Goal: Information Seeking & Learning: Learn about a topic

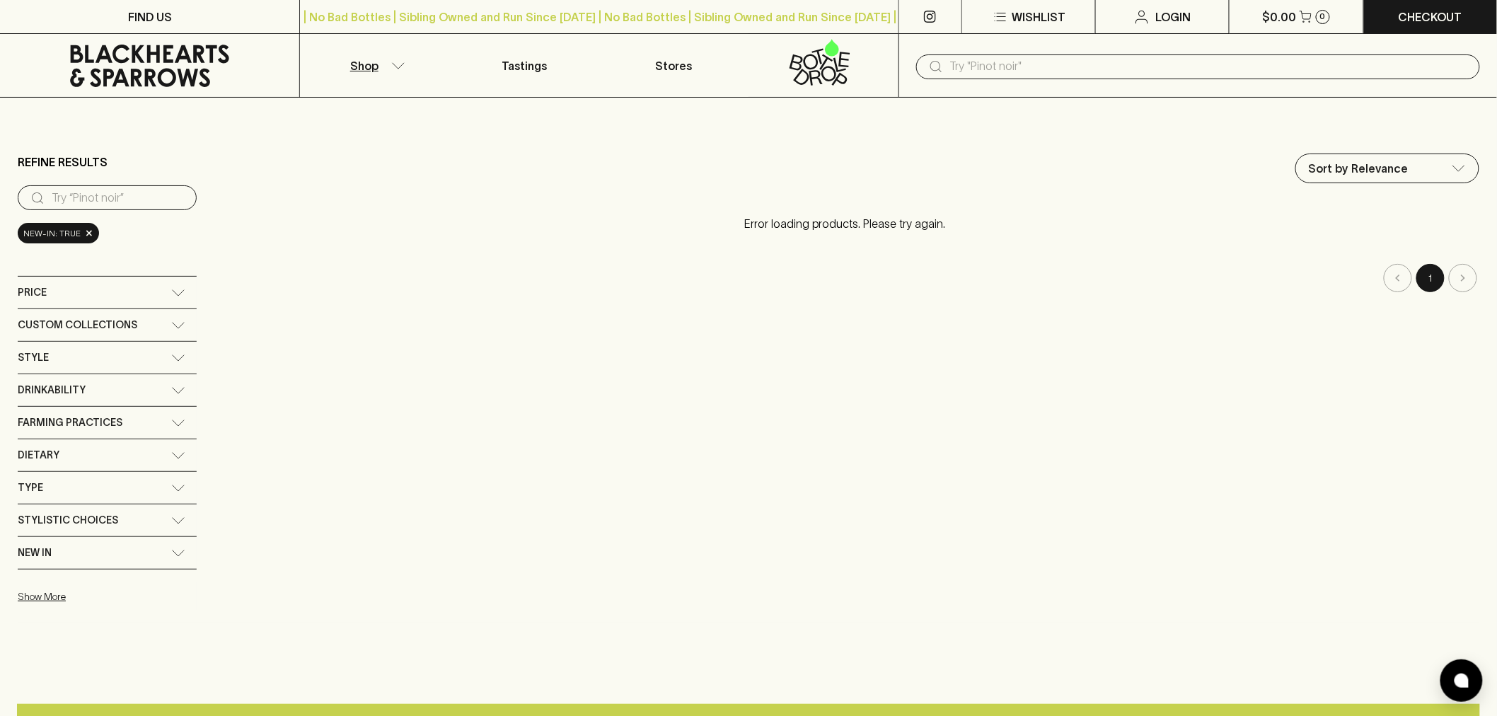
click at [982, 69] on input "text" at bounding box center [1209, 66] width 519 height 23
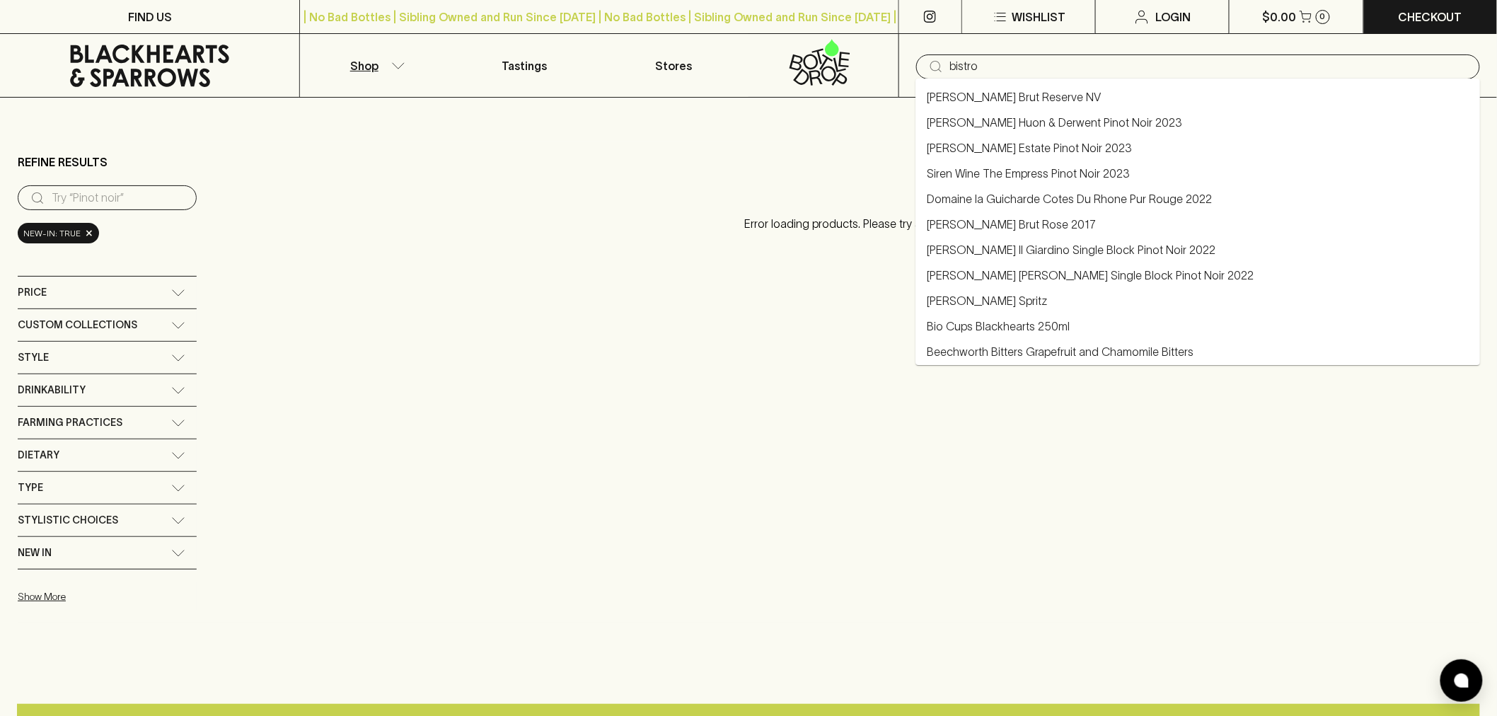
type input "bistro"
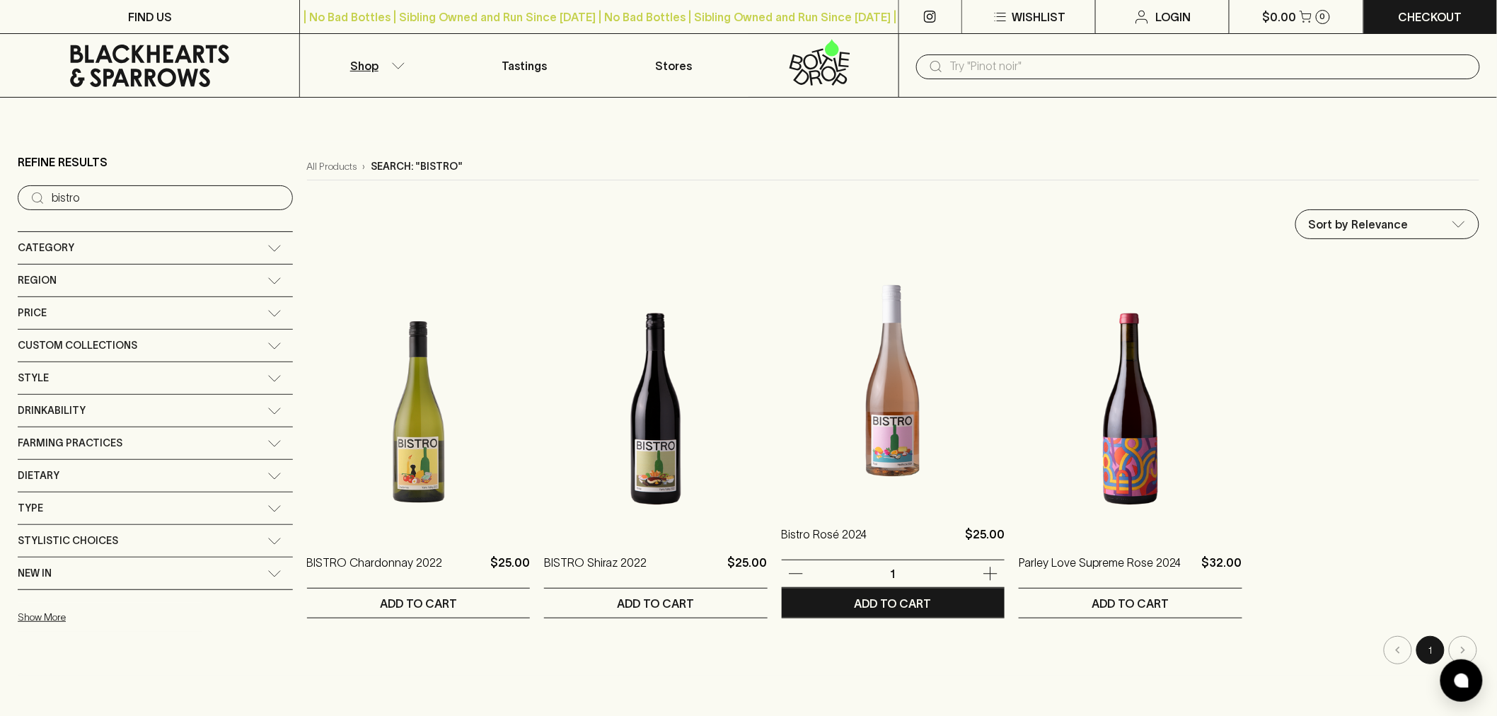
click at [853, 397] on img at bounding box center [893, 381] width 223 height 248
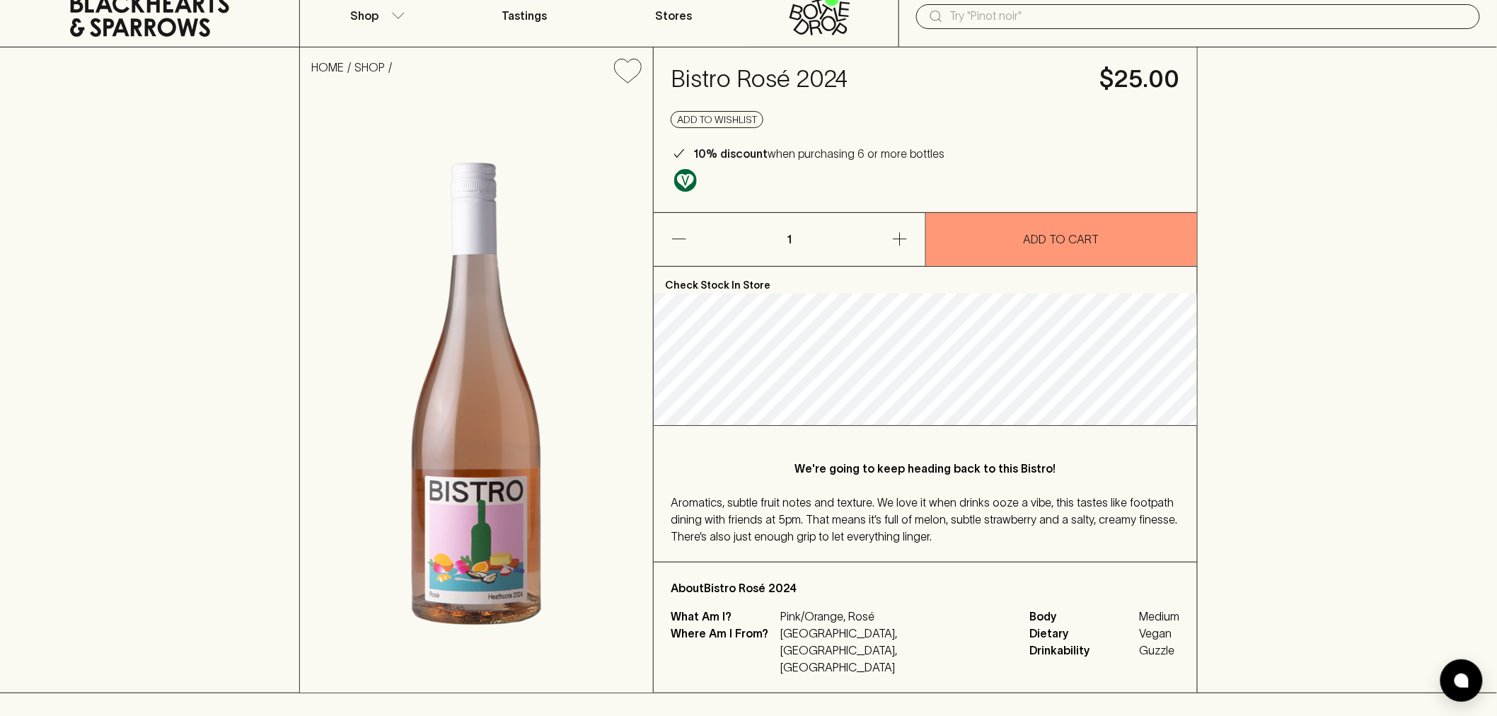
scroll to position [79, 0]
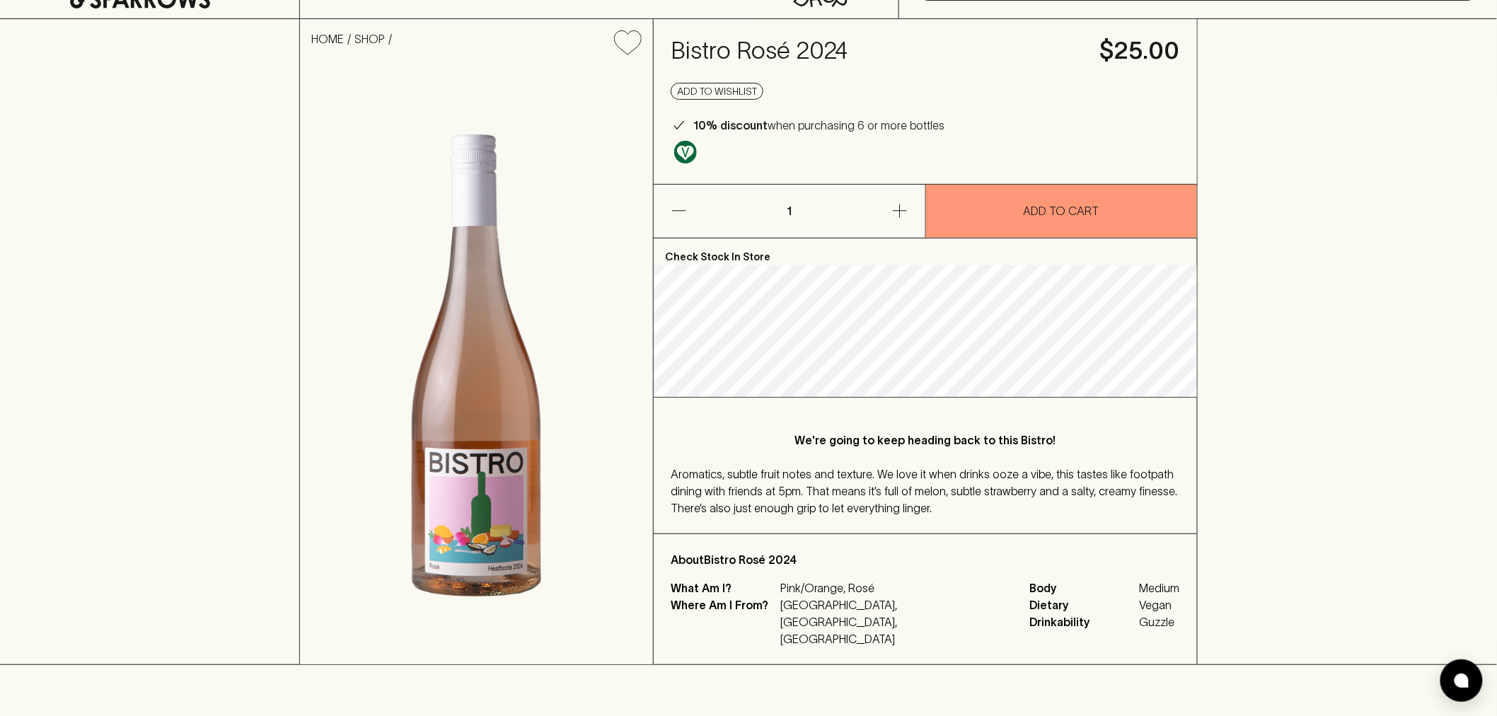
click at [741, 54] on h4 "Bistro Rosé 2024" at bounding box center [877, 51] width 412 height 30
copy h4 "Bistro Rosé 2024"
click at [785, 50] on h4 "Bistro Rosé 2024" at bounding box center [877, 51] width 412 height 30
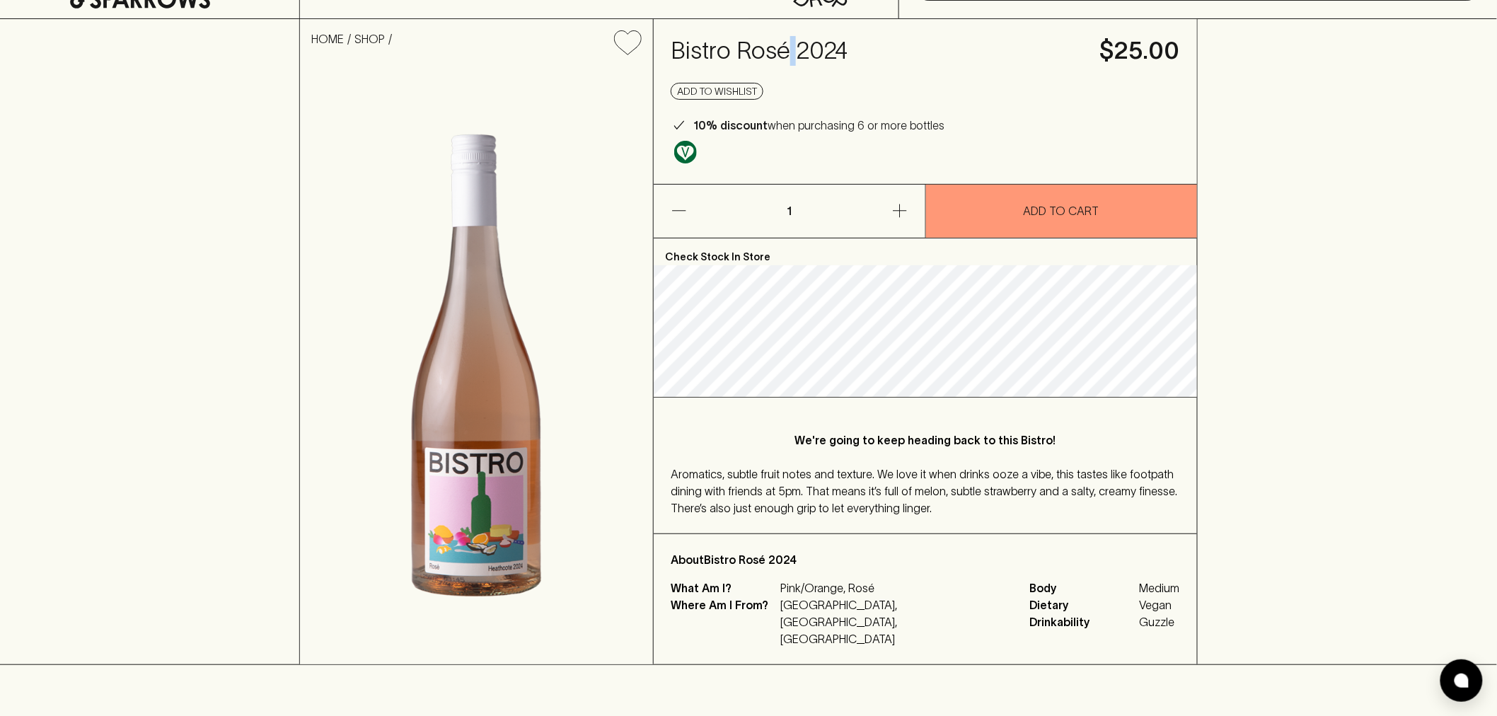
click at [785, 50] on h4 "Bistro Rosé 2024" at bounding box center [877, 51] width 412 height 30
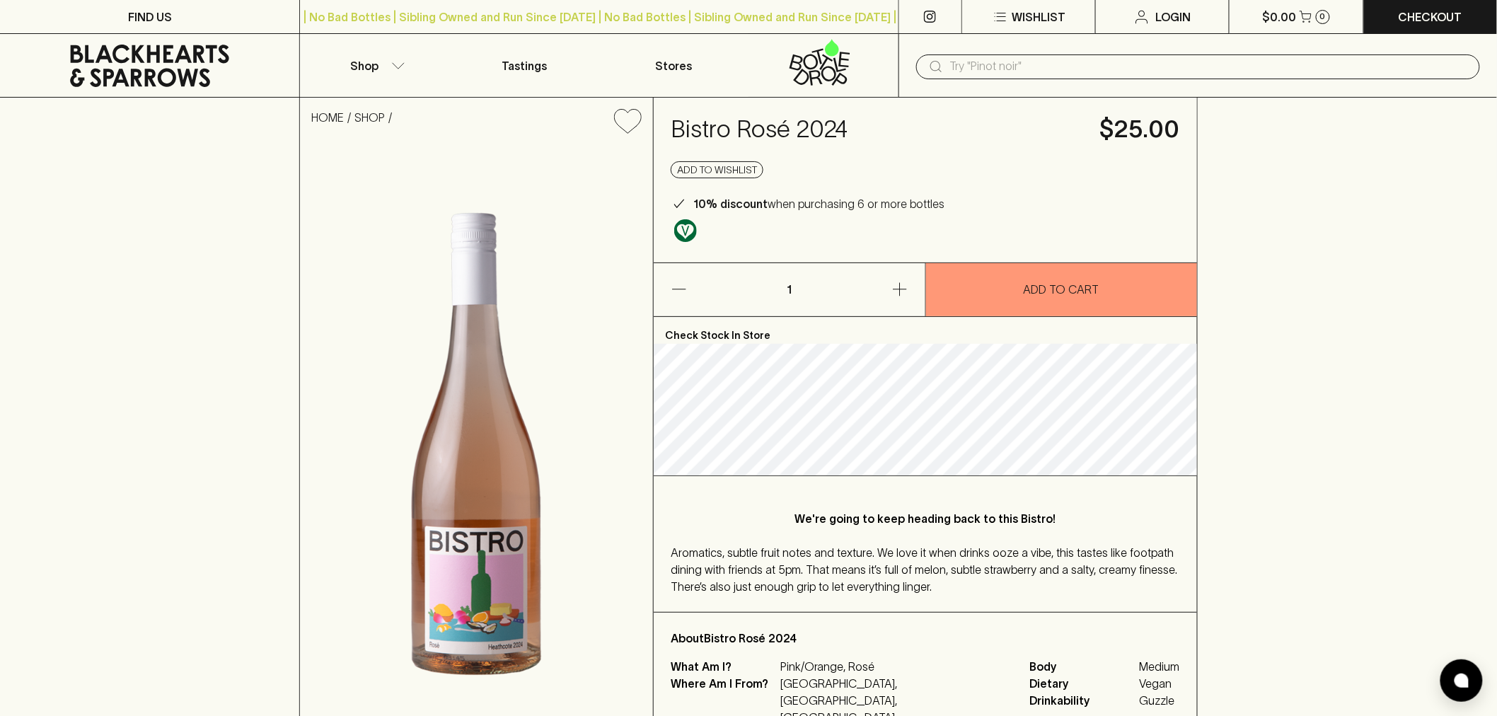
click at [1019, 71] on input "text" at bounding box center [1209, 66] width 519 height 23
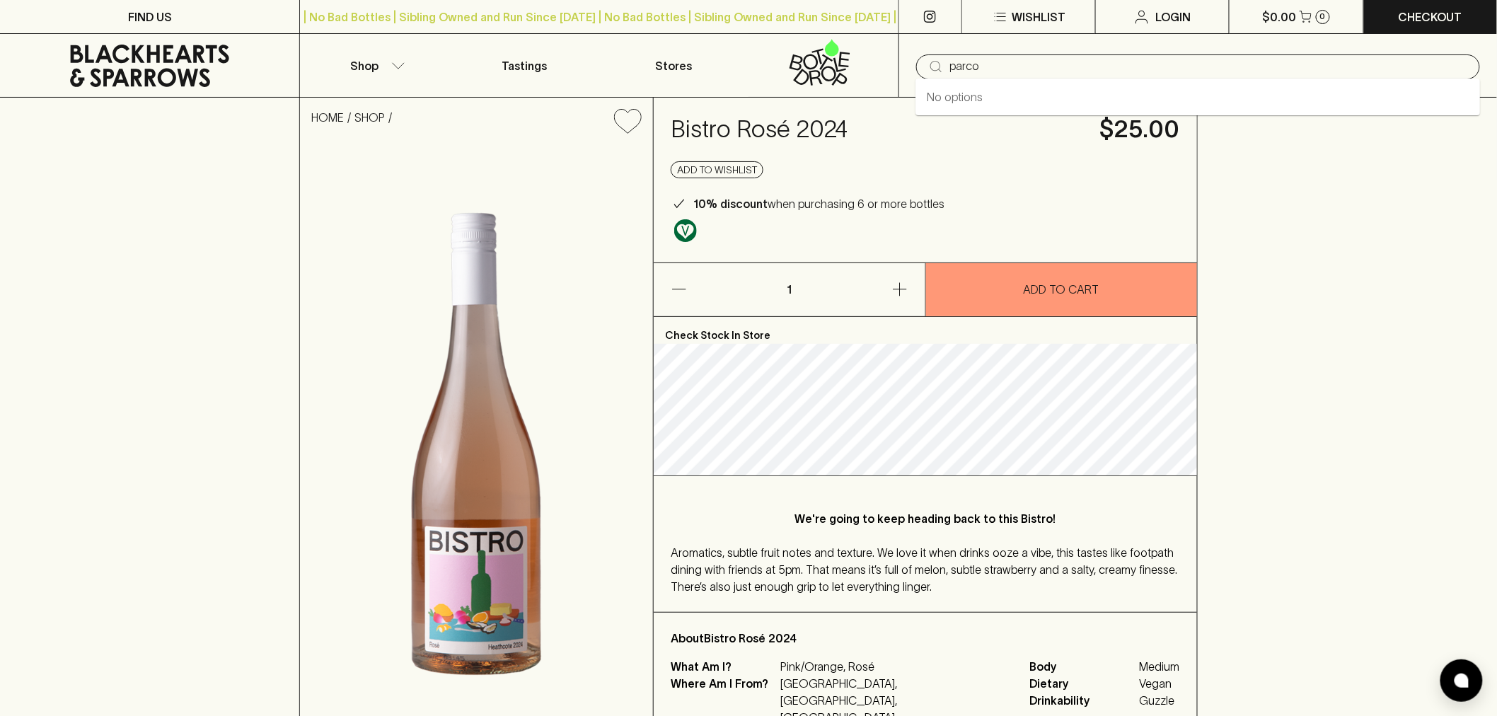
type input "parco"
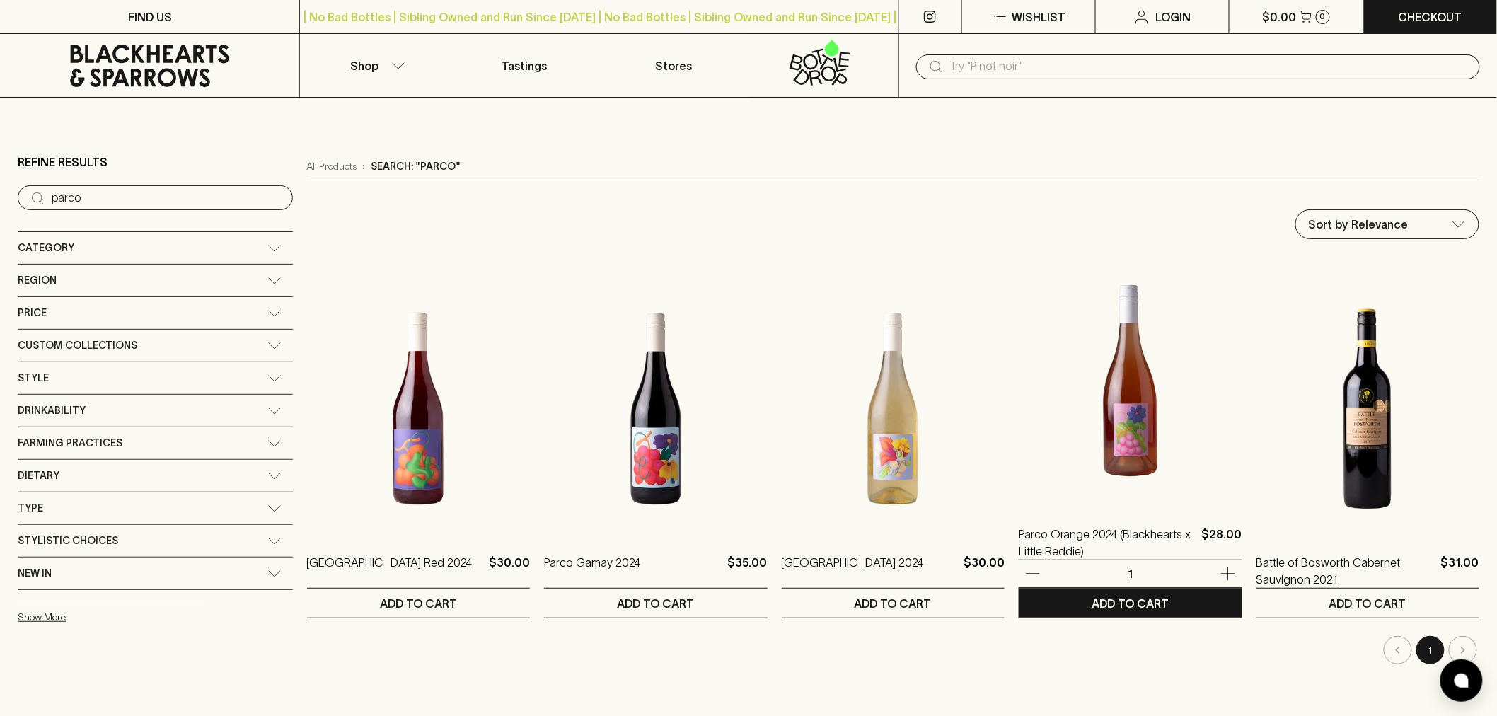
click at [1078, 451] on img at bounding box center [1130, 381] width 223 height 248
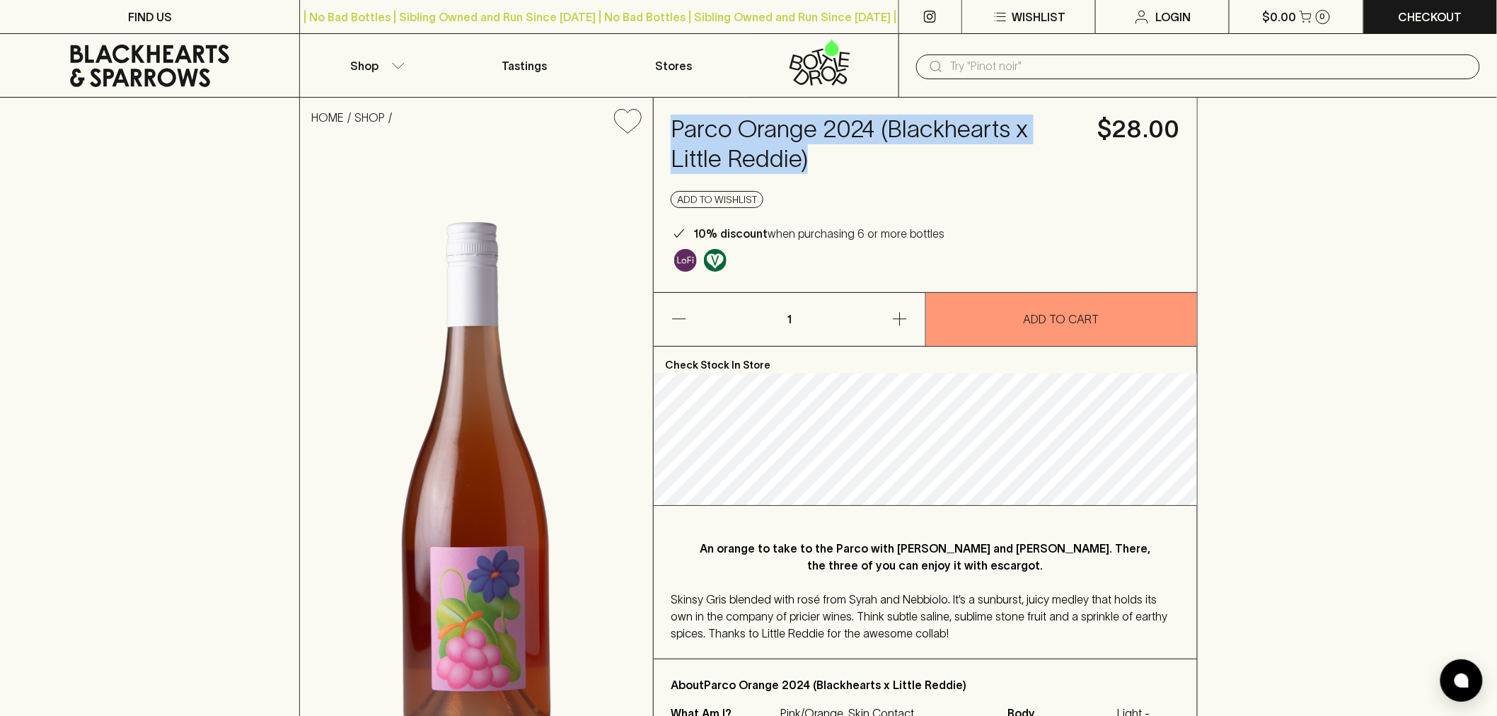
drag, startPoint x: 673, startPoint y: 125, endPoint x: 765, endPoint y: 151, distance: 95.8
click at [765, 151] on h4 "Parco Orange 2024 (Blackhearts x Little Reddie)" at bounding box center [876, 144] width 410 height 59
copy h4 "Parco Orange 2024 (Blackhearts x Little Reddie)"
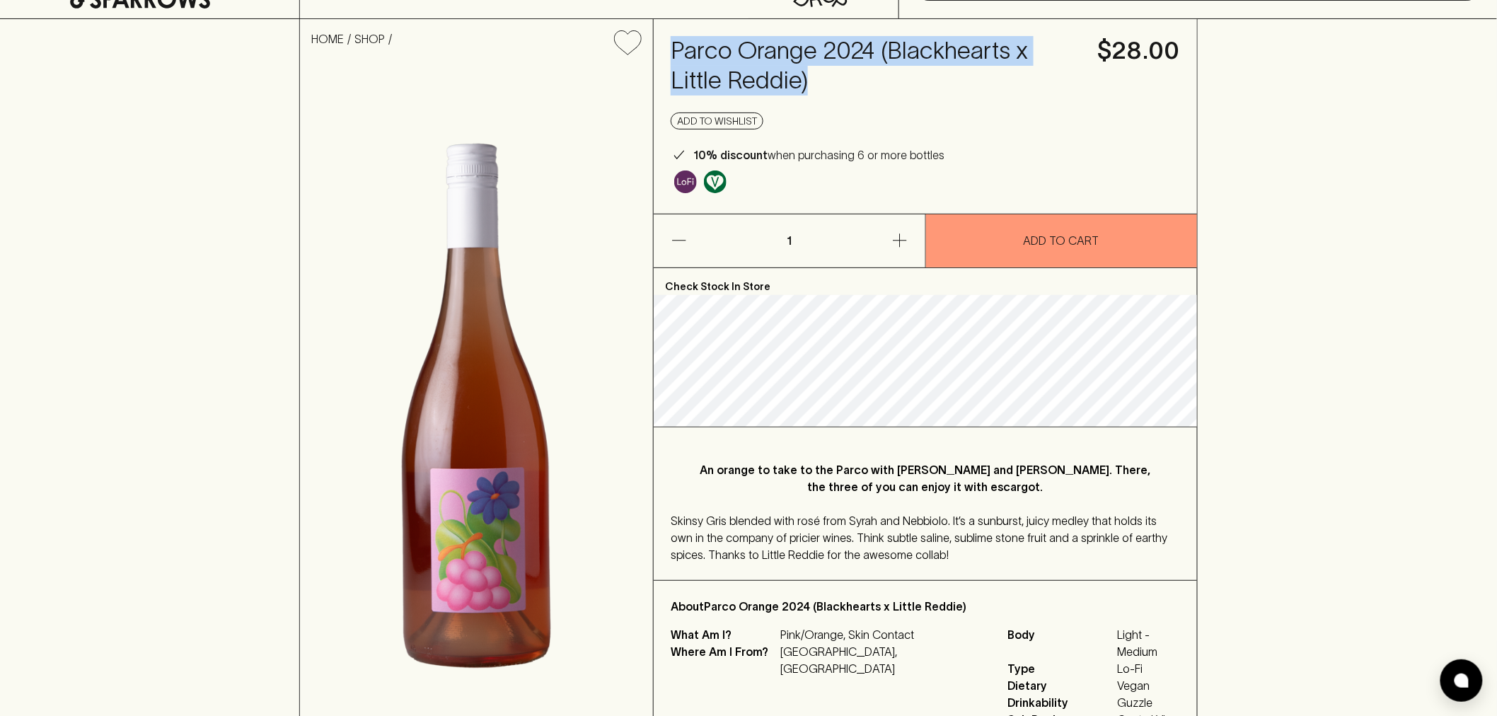
scroll to position [236, 0]
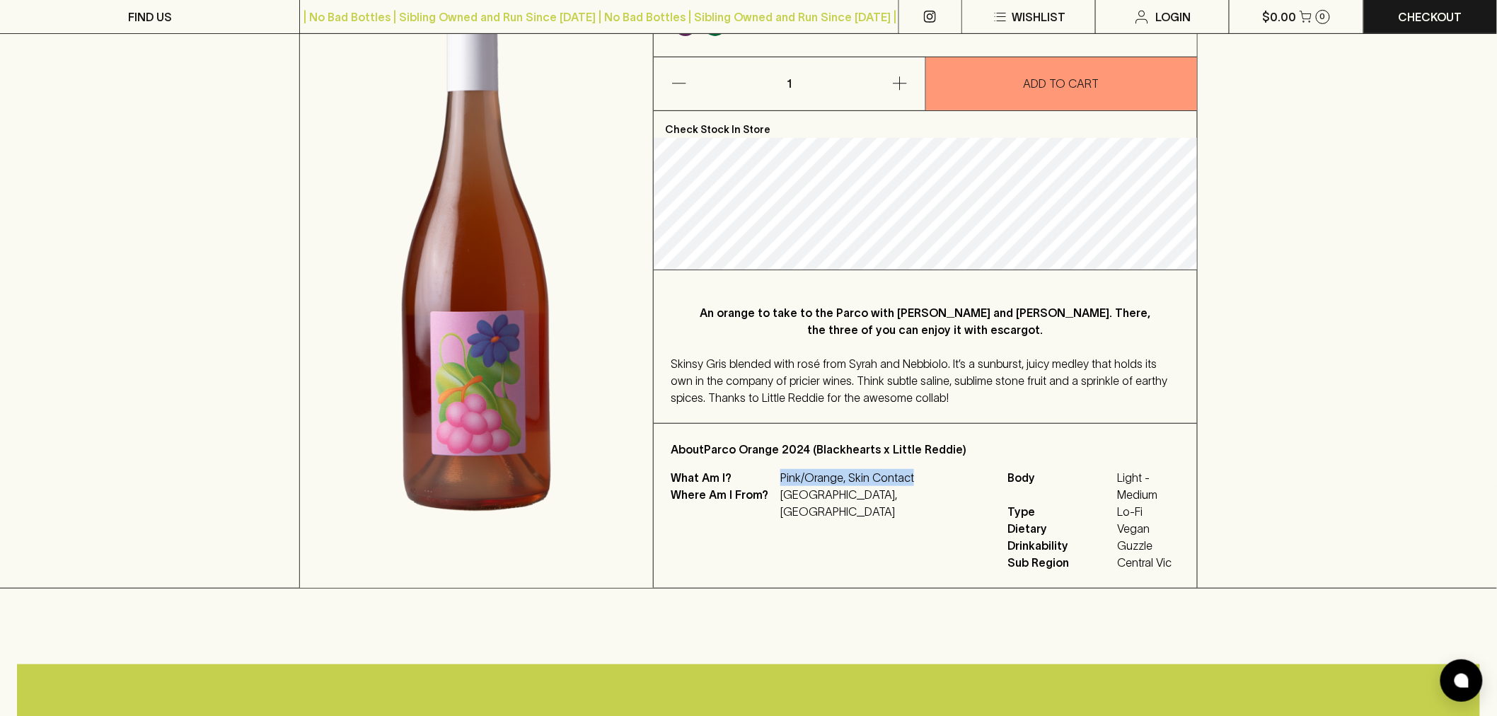
drag, startPoint x: 780, startPoint y: 477, endPoint x: 908, endPoint y: 471, distance: 128.2
click at [908, 471] on p "Pink/Orange, Skin Contact" at bounding box center [885, 477] width 210 height 17
copy p "Pink/Orange, Skin Contact"
drag, startPoint x: 865, startPoint y: 492, endPoint x: 782, endPoint y: 499, distance: 83.7
click at [782, 499] on p "[GEOGRAPHIC_DATA], [GEOGRAPHIC_DATA]" at bounding box center [885, 503] width 210 height 34
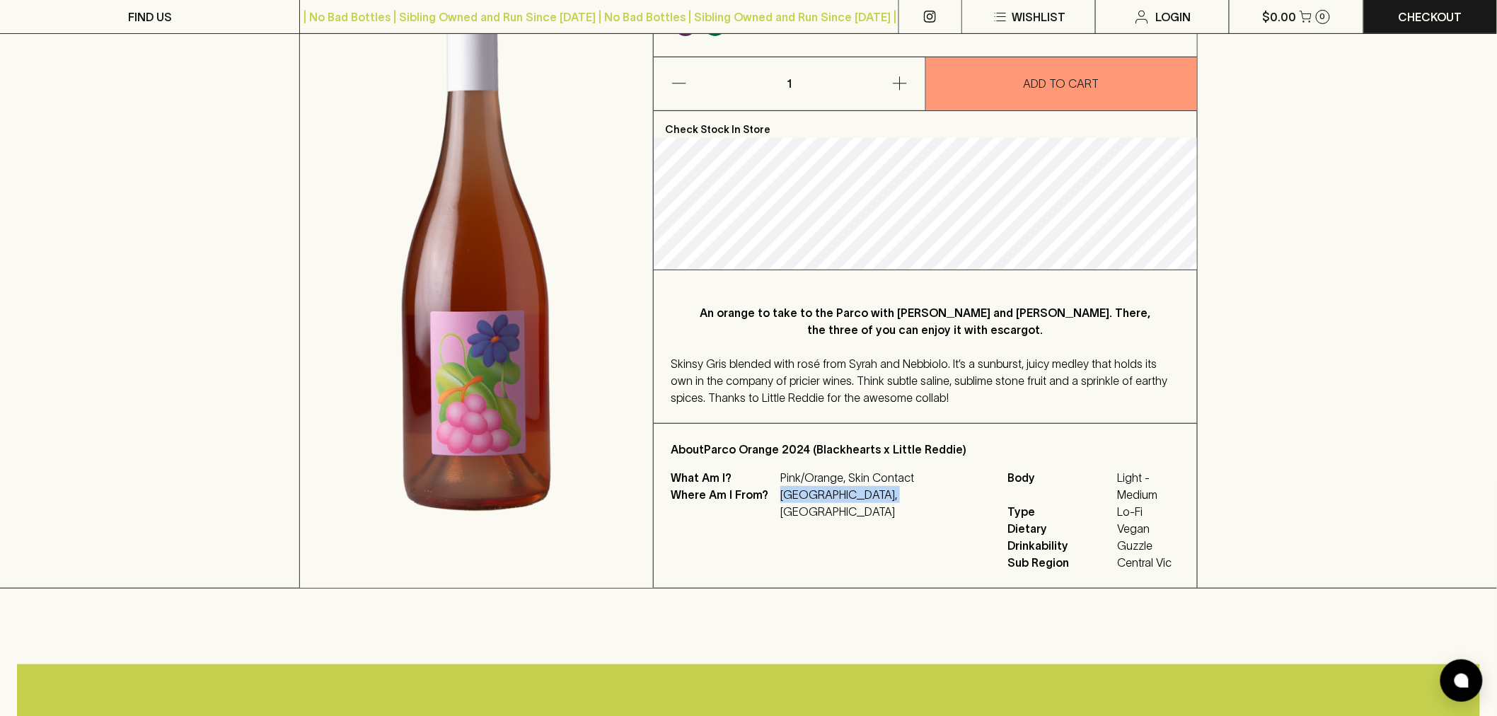
copy p "[GEOGRAPHIC_DATA], [GEOGRAPHIC_DATA]"
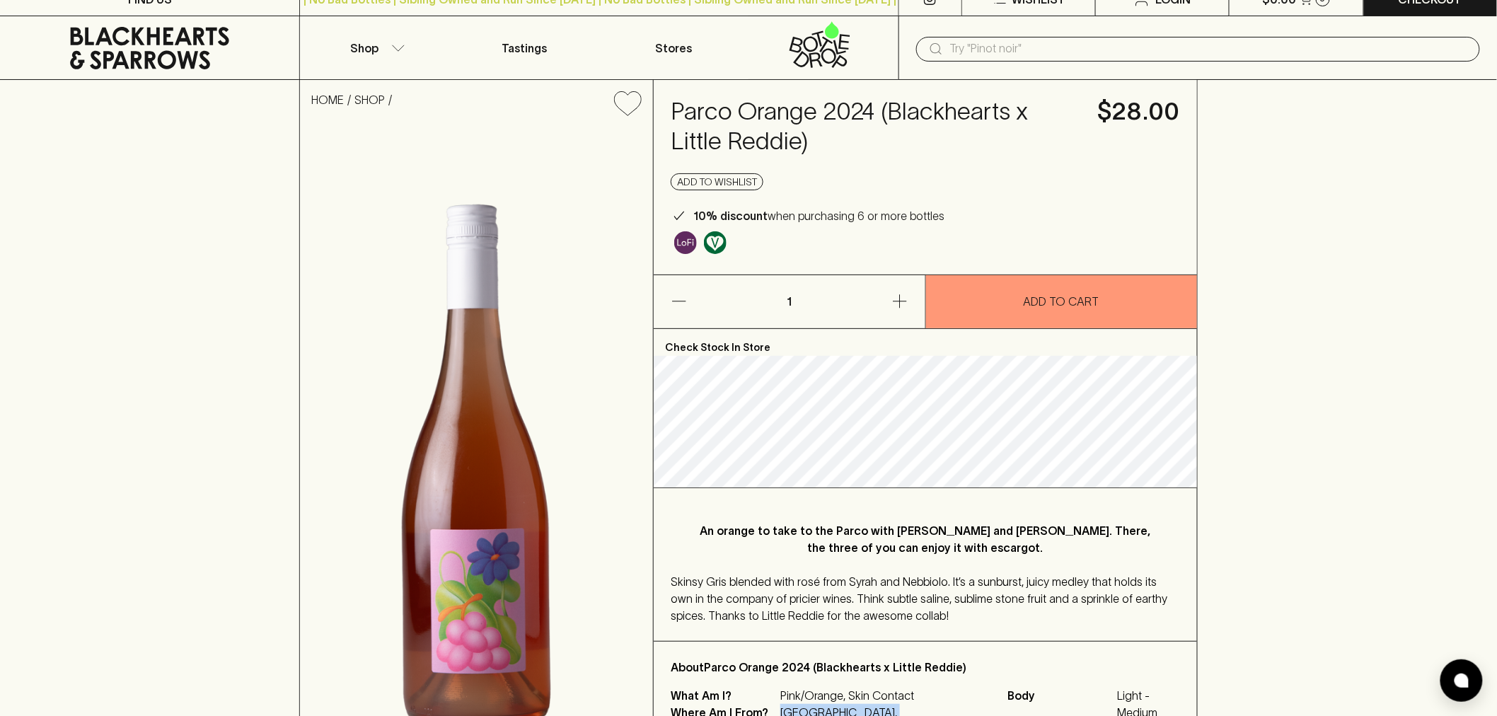
scroll to position [79, 0]
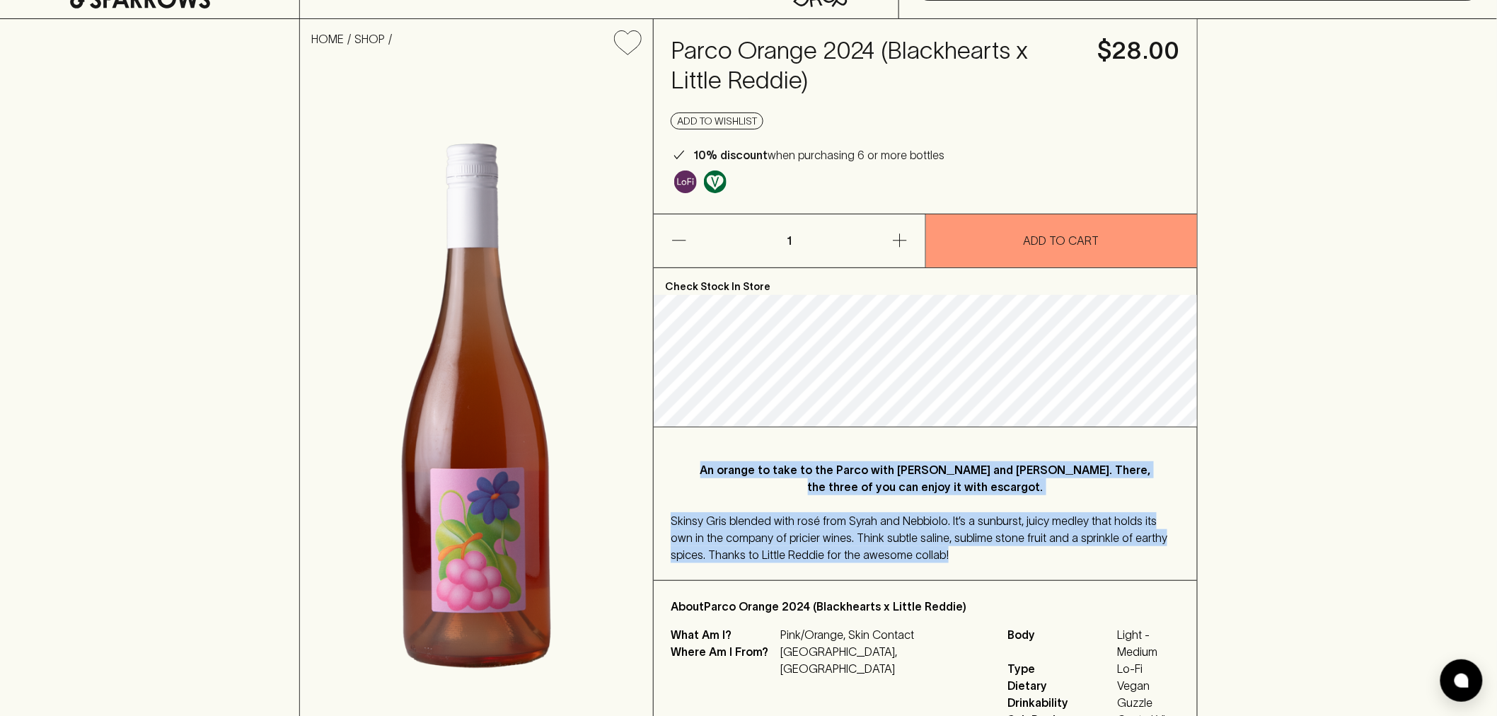
drag, startPoint x: 713, startPoint y: 470, endPoint x: 1080, endPoint y: 556, distance: 377.1
click at [1080, 556] on div "An orange to take to the Parco with [PERSON_NAME] and [PERSON_NAME]. There, the…" at bounding box center [925, 503] width 543 height 153
click at [1034, 567] on div "An orange to take to the Parco with [PERSON_NAME] and [PERSON_NAME]. There, the…" at bounding box center [925, 503] width 543 height 153
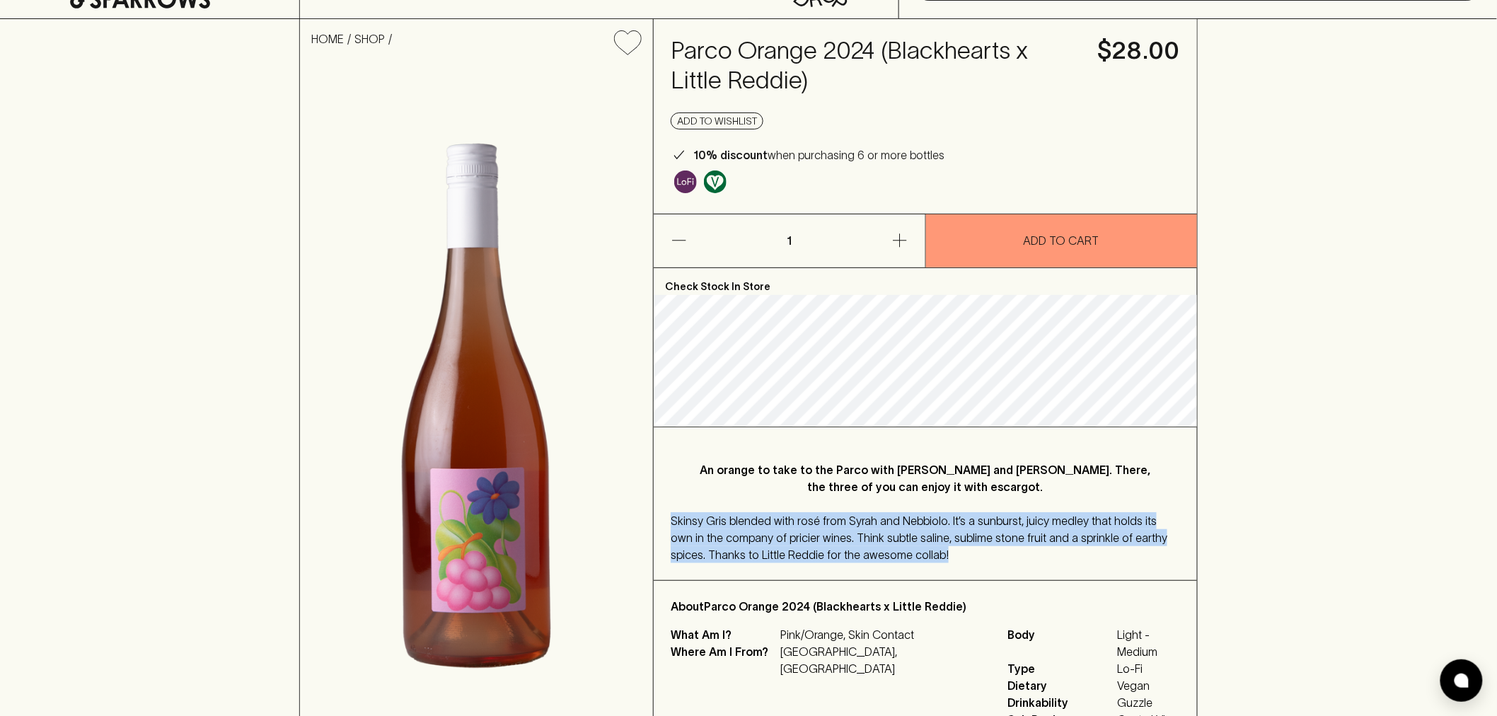
drag, startPoint x: 931, startPoint y: 562, endPoint x: 670, endPoint y: 524, distance: 263.8
click at [671, 524] on div "Skinsy Gris blended with rosé from Syrah and Nebbiolo. It’s a sunburst, juicy m…" at bounding box center [925, 537] width 509 height 51
copy span "Skinsy Gris blended with rosé from Syrah and Nebbiolo. It’s a sunburst, juicy m…"
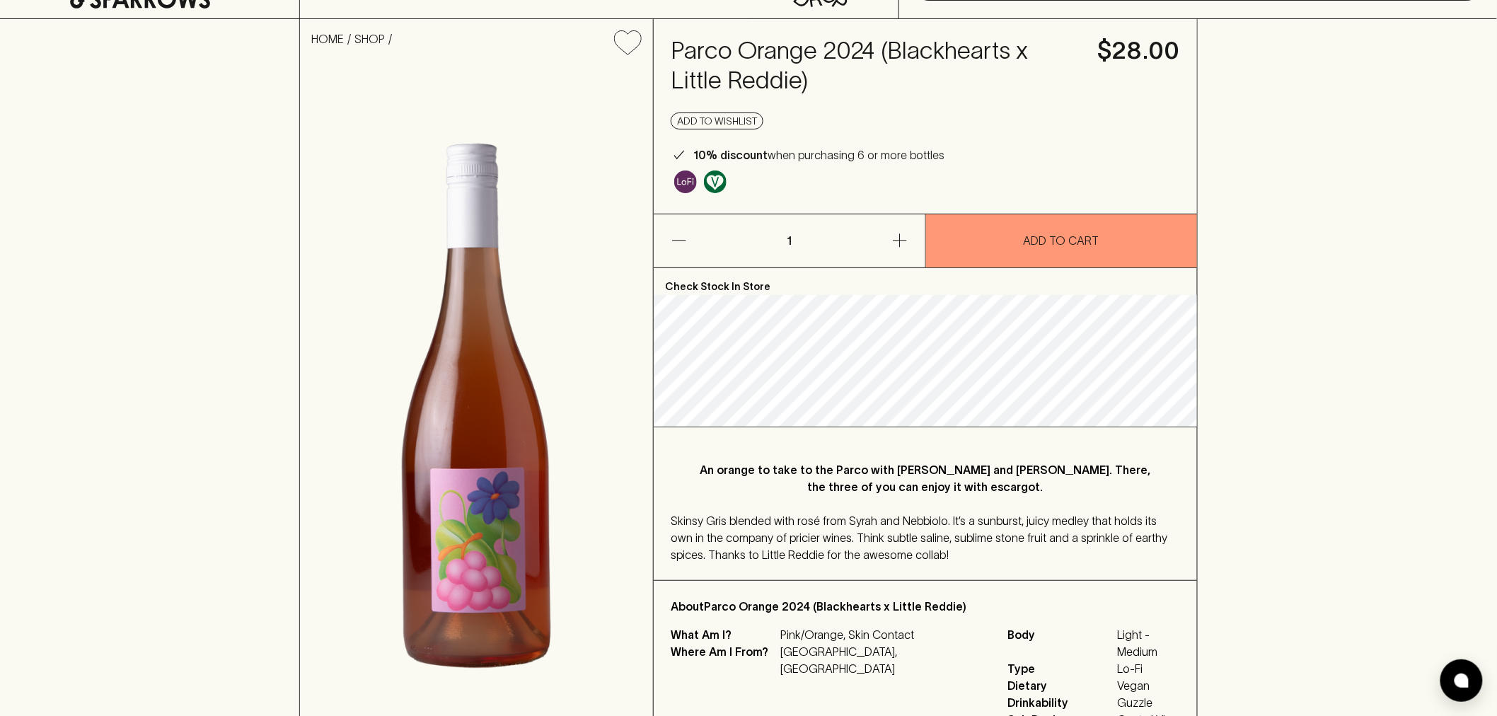
click at [857, 633] on p "Pink/Orange, Skin Contact" at bounding box center [885, 634] width 210 height 17
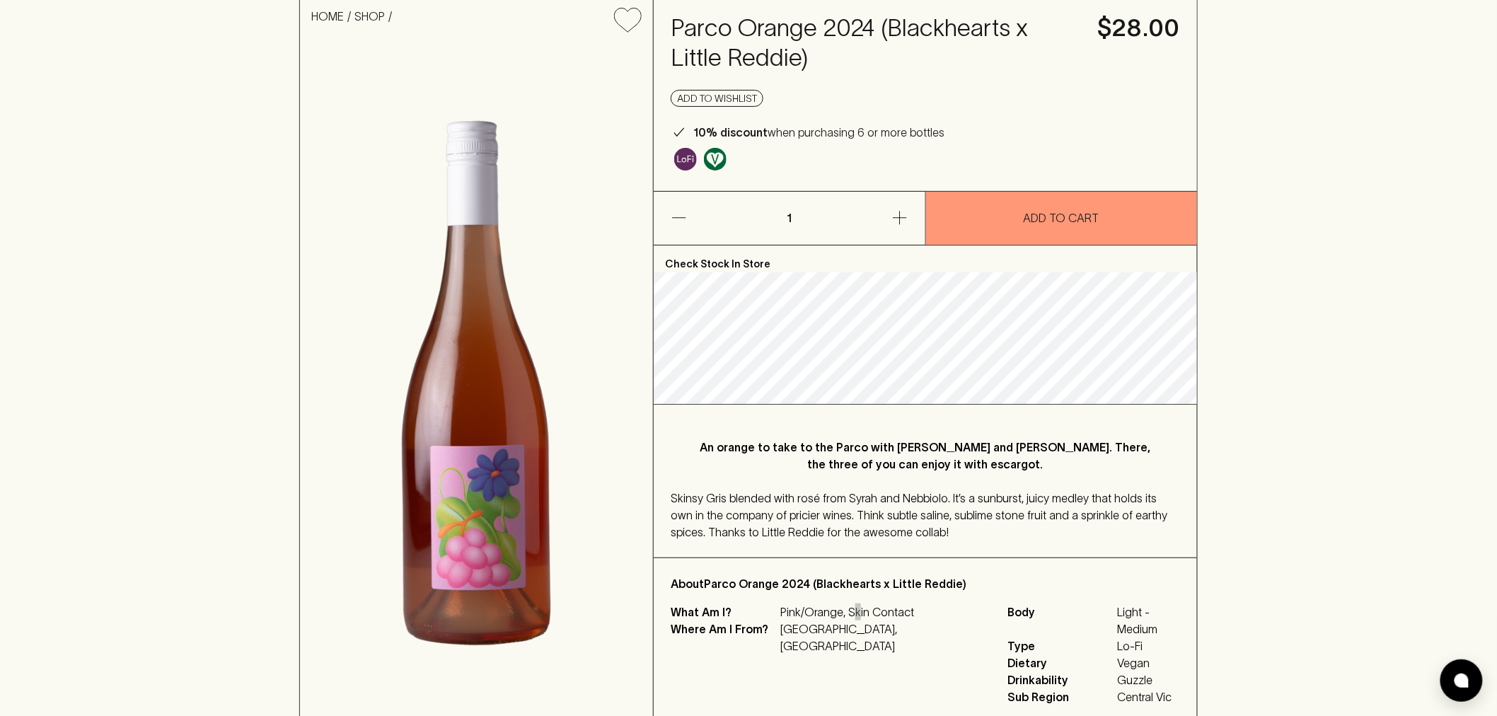
scroll to position [0, 0]
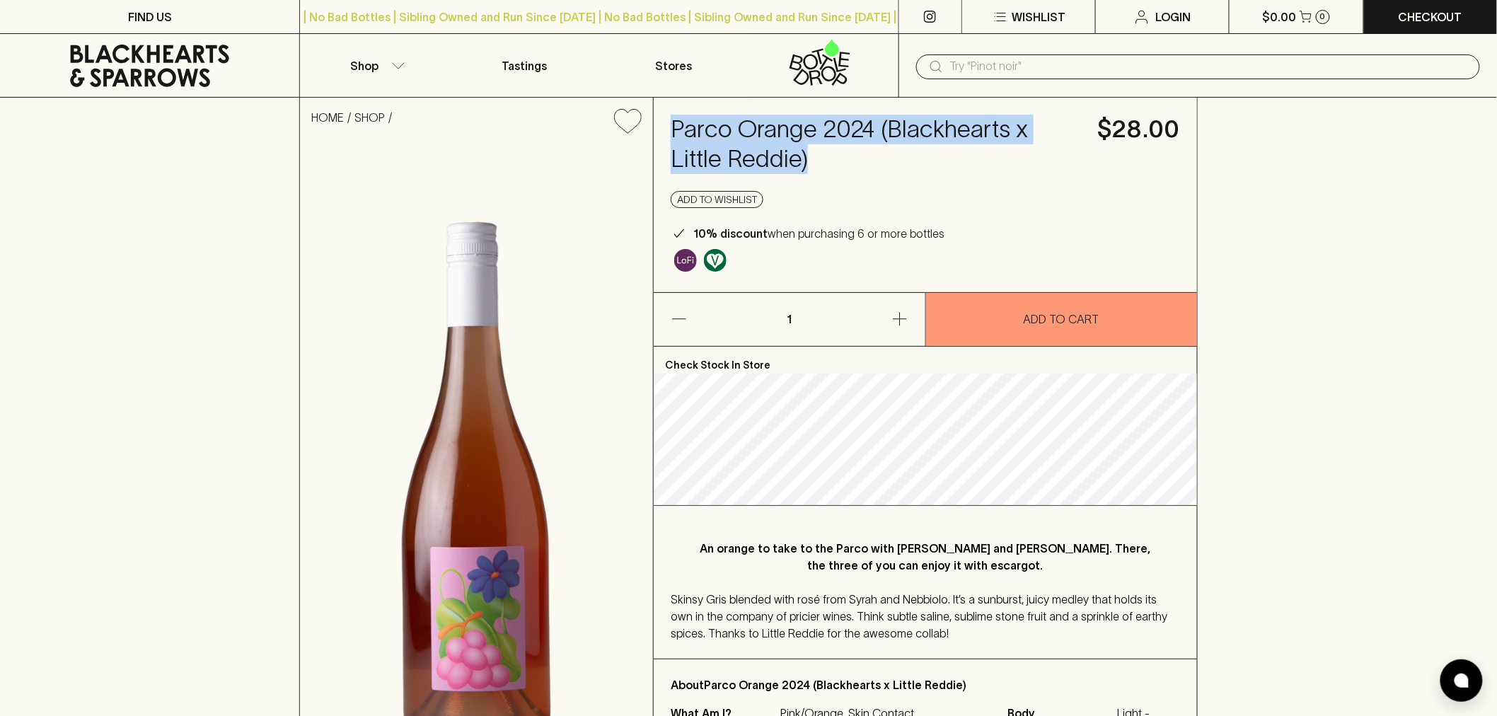
drag, startPoint x: 758, startPoint y: 158, endPoint x: 676, endPoint y: 129, distance: 87.3
click at [676, 129] on h4 "Parco Orange 2024 (Blackhearts x Little Reddie)" at bounding box center [876, 144] width 410 height 59
copy h4 "Parco Orange 2024 (Blackhearts x Little Reddie)"
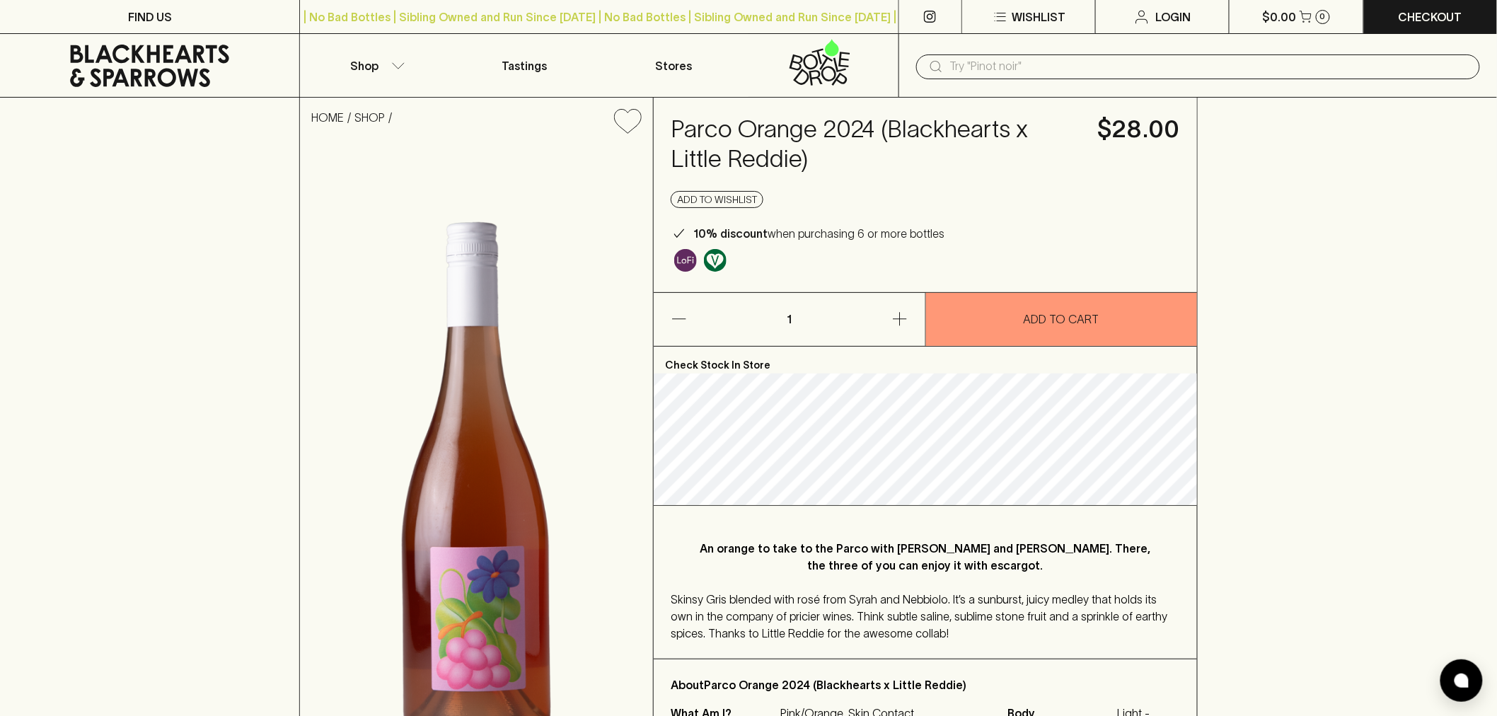
click at [984, 62] on input "text" at bounding box center [1209, 66] width 519 height 23
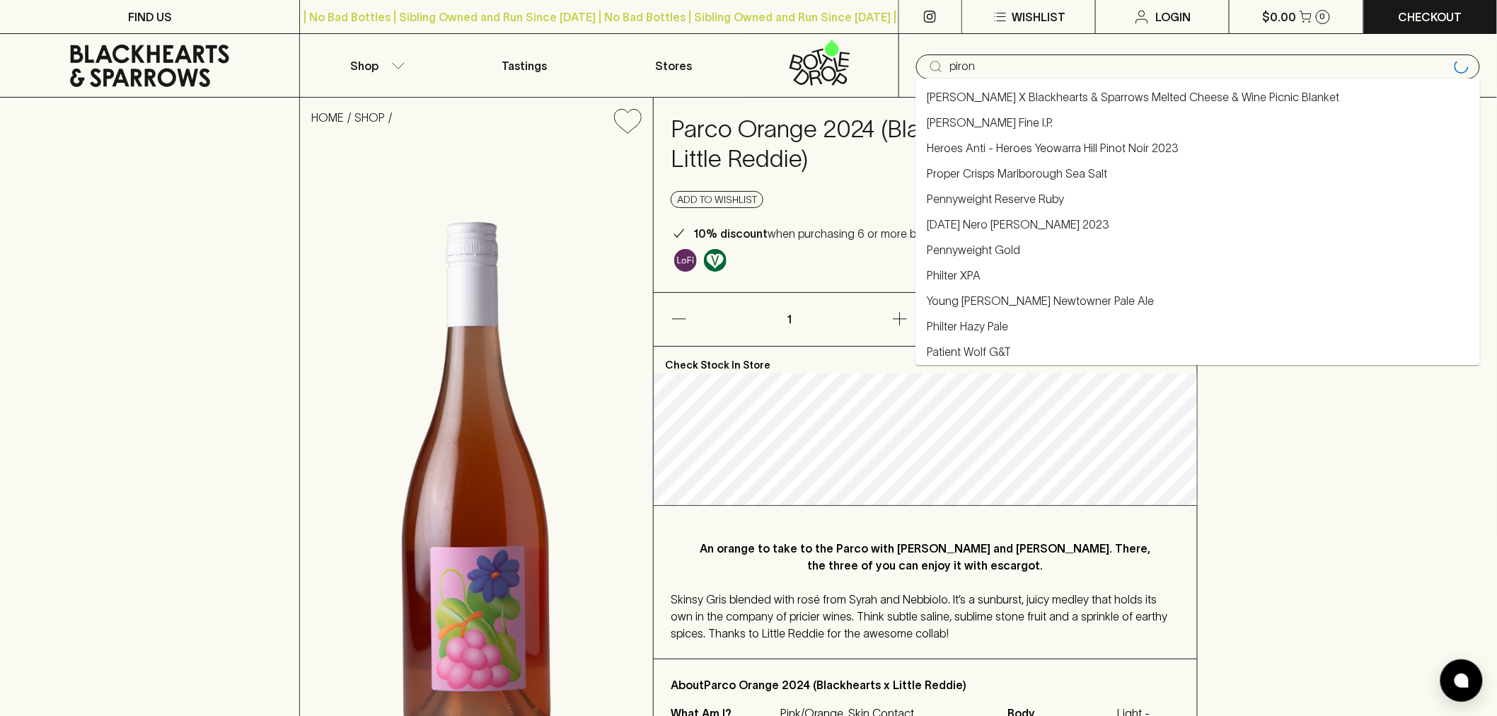
type input "piron"
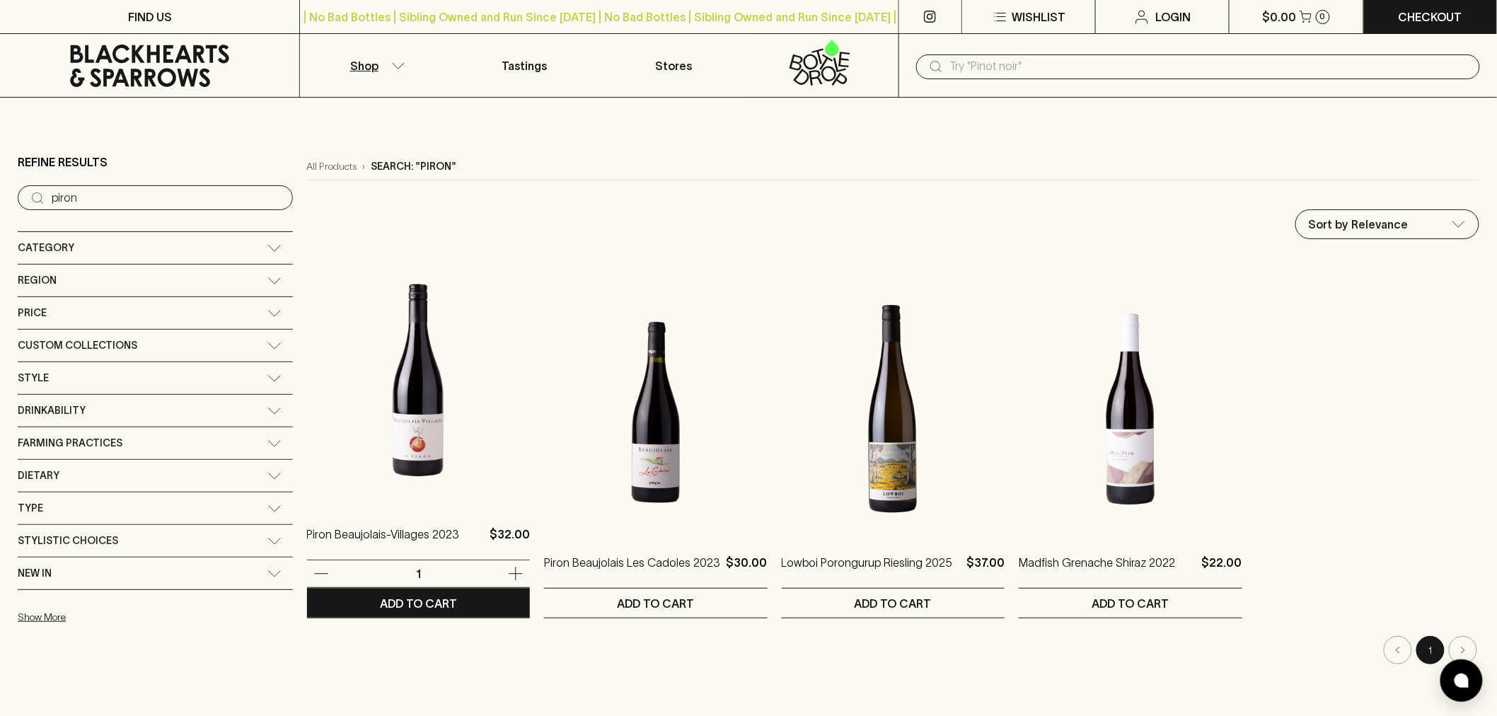
click at [343, 436] on img at bounding box center [418, 381] width 223 height 248
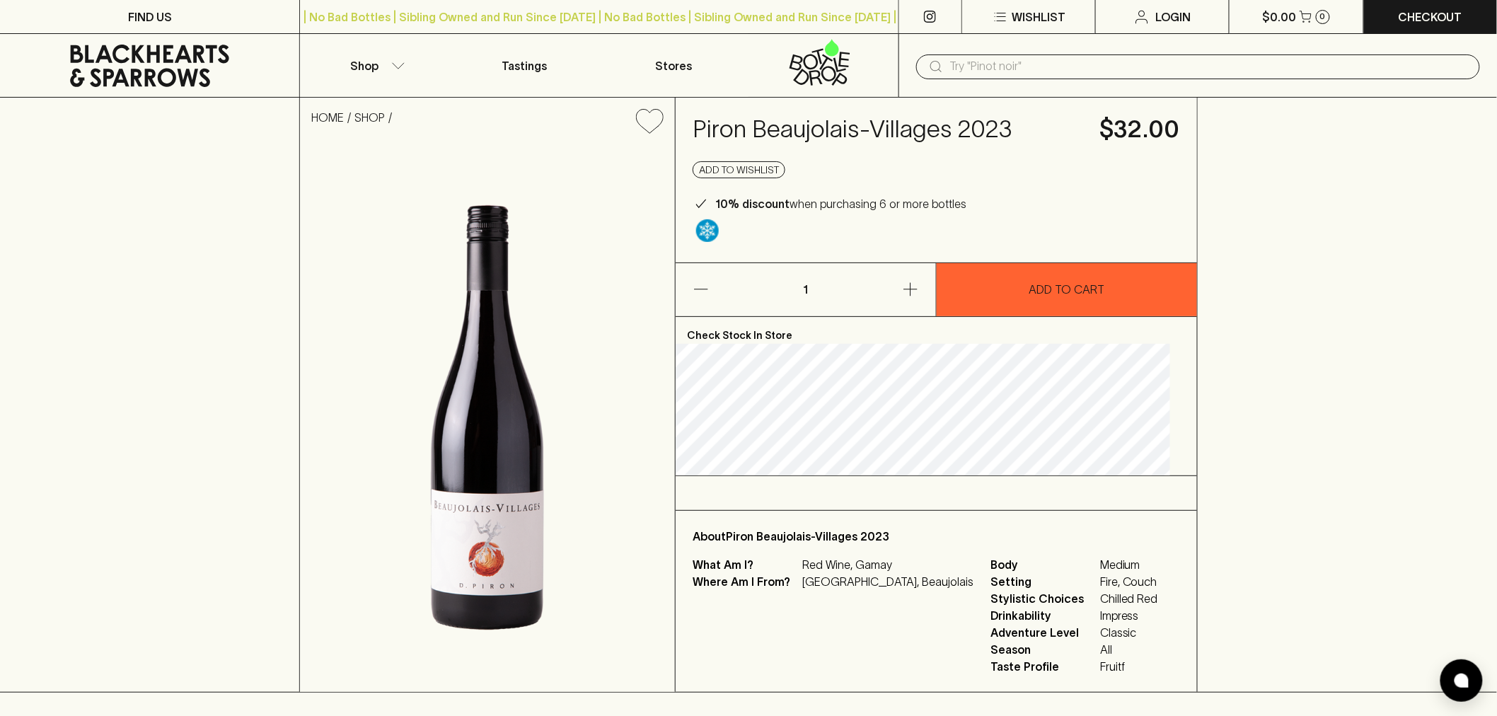
click at [1003, 69] on input "text" at bounding box center [1209, 66] width 519 height 23
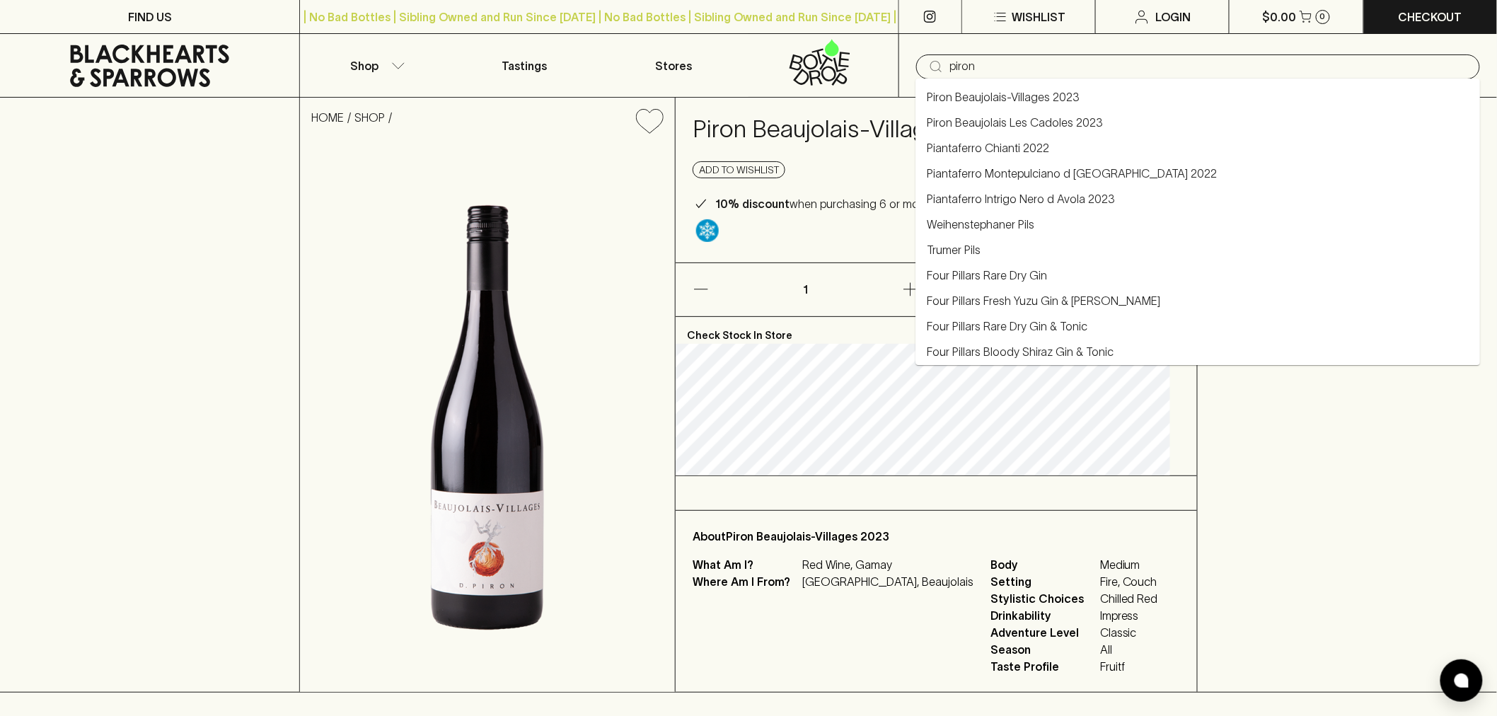
type input "piron"
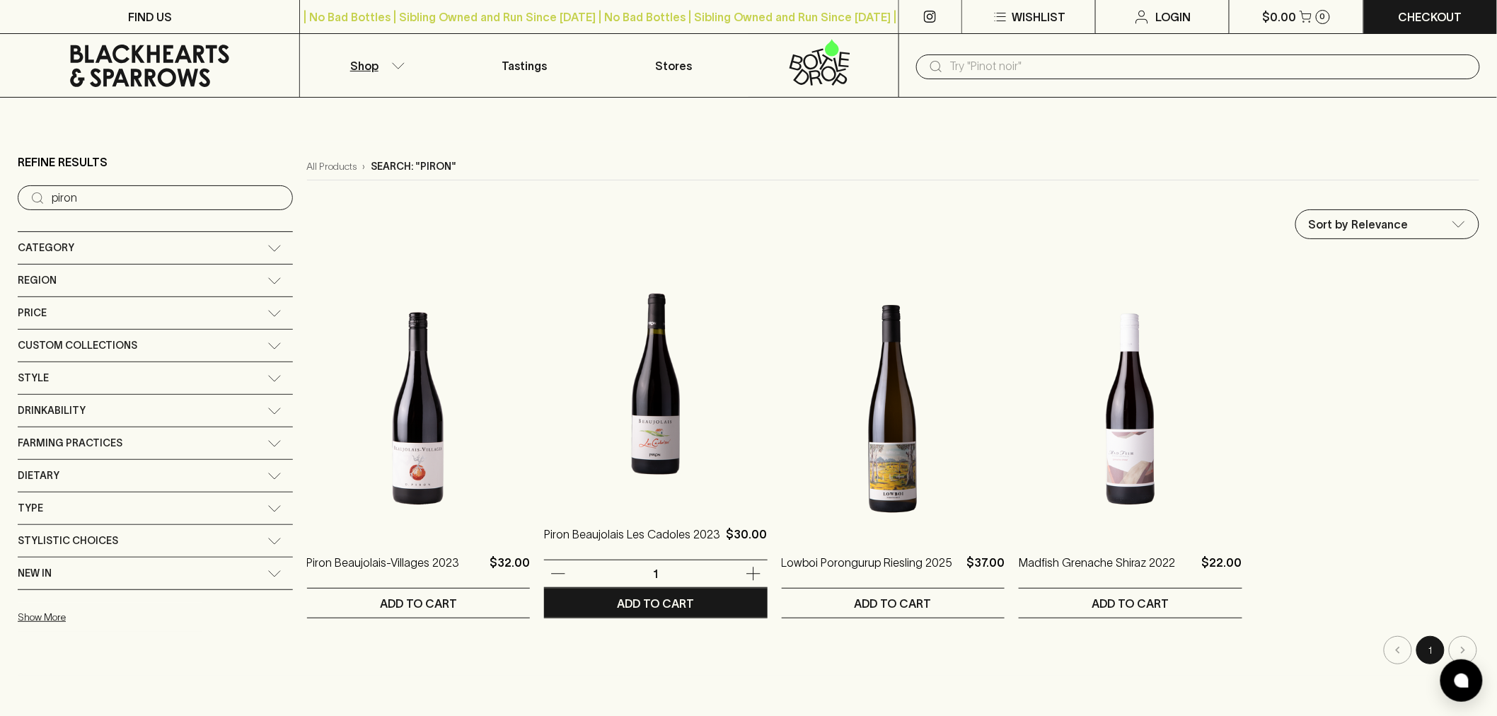
click at [593, 407] on img at bounding box center [655, 381] width 223 height 248
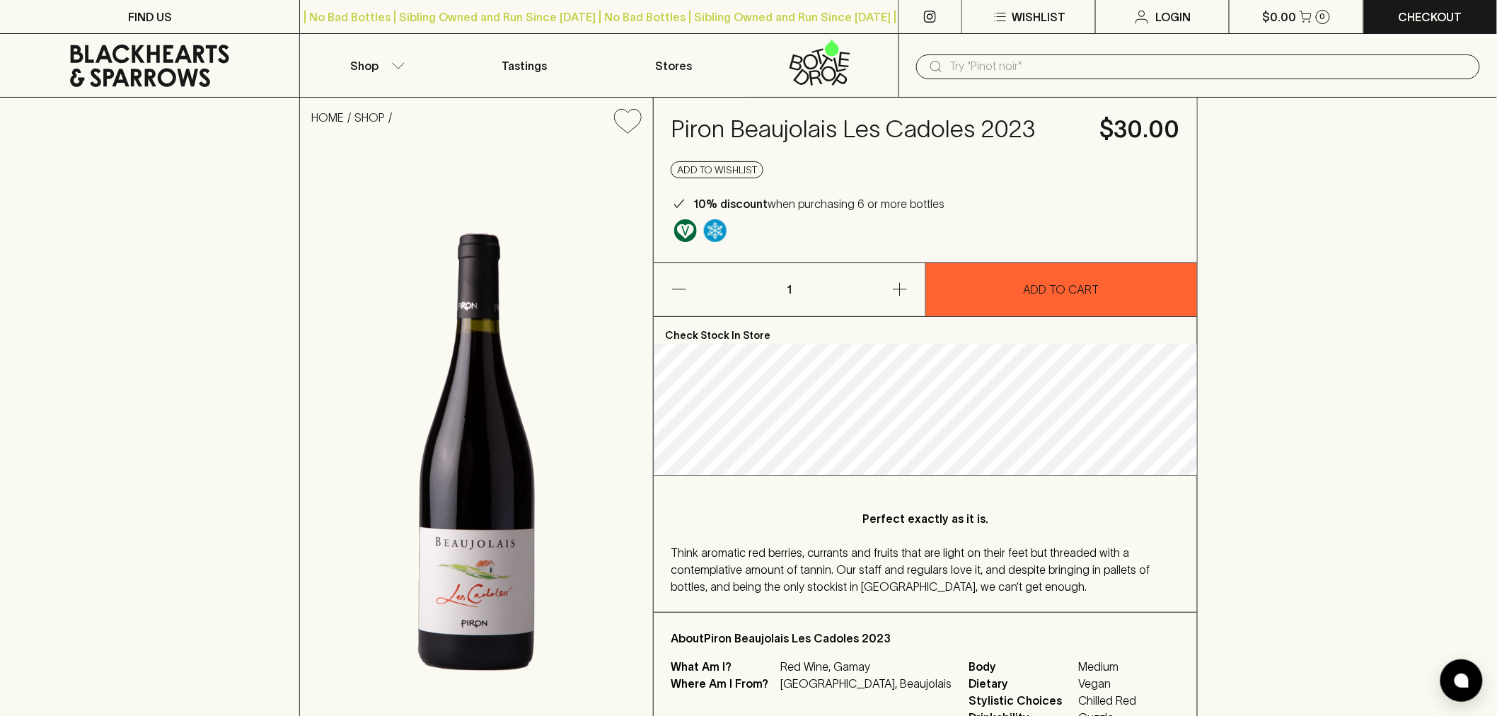
click at [793, 133] on h4 "Piron Beaujolais Les Cadoles 2023" at bounding box center [877, 130] width 412 height 30
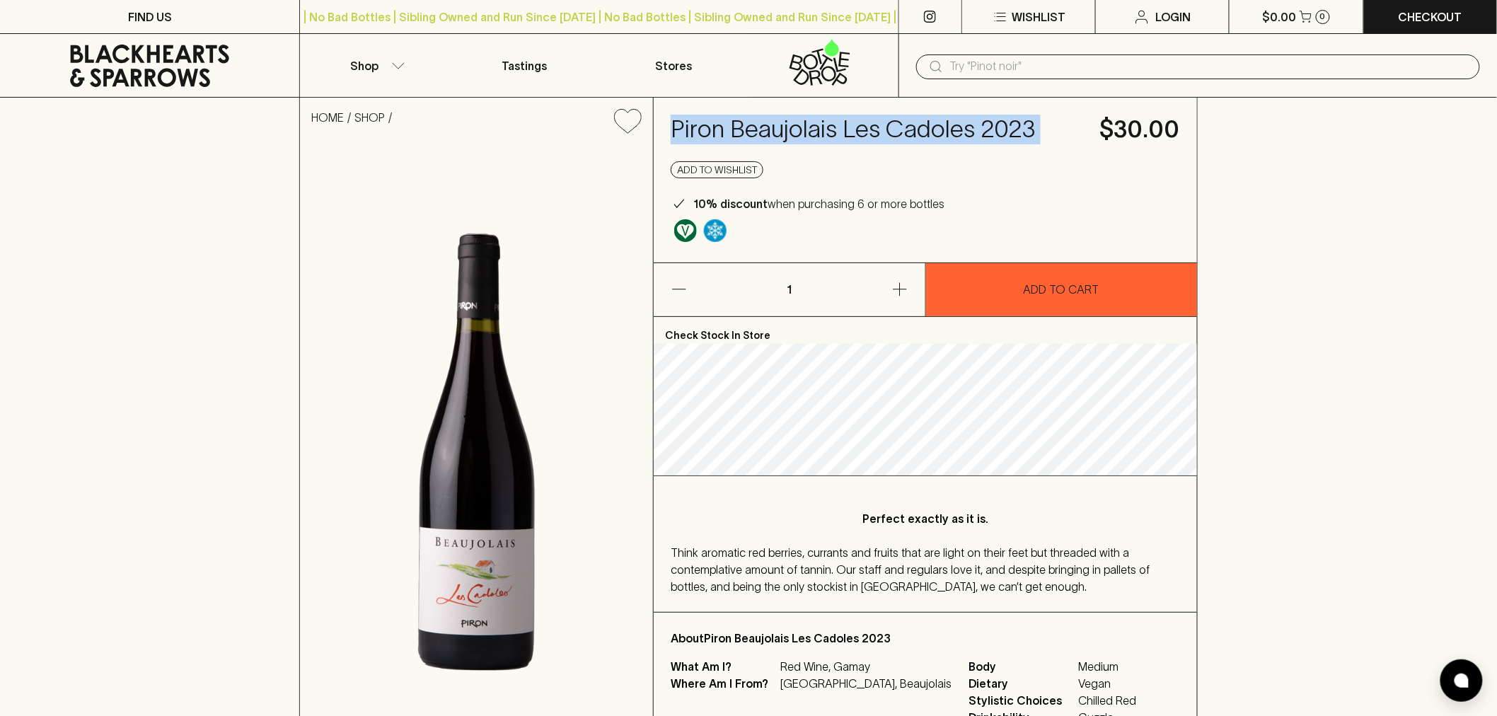
click at [793, 133] on h4 "Piron Beaujolais Les Cadoles 2023" at bounding box center [877, 130] width 412 height 30
copy h4 "Piron Beaujolais Les Cadoles 2023"
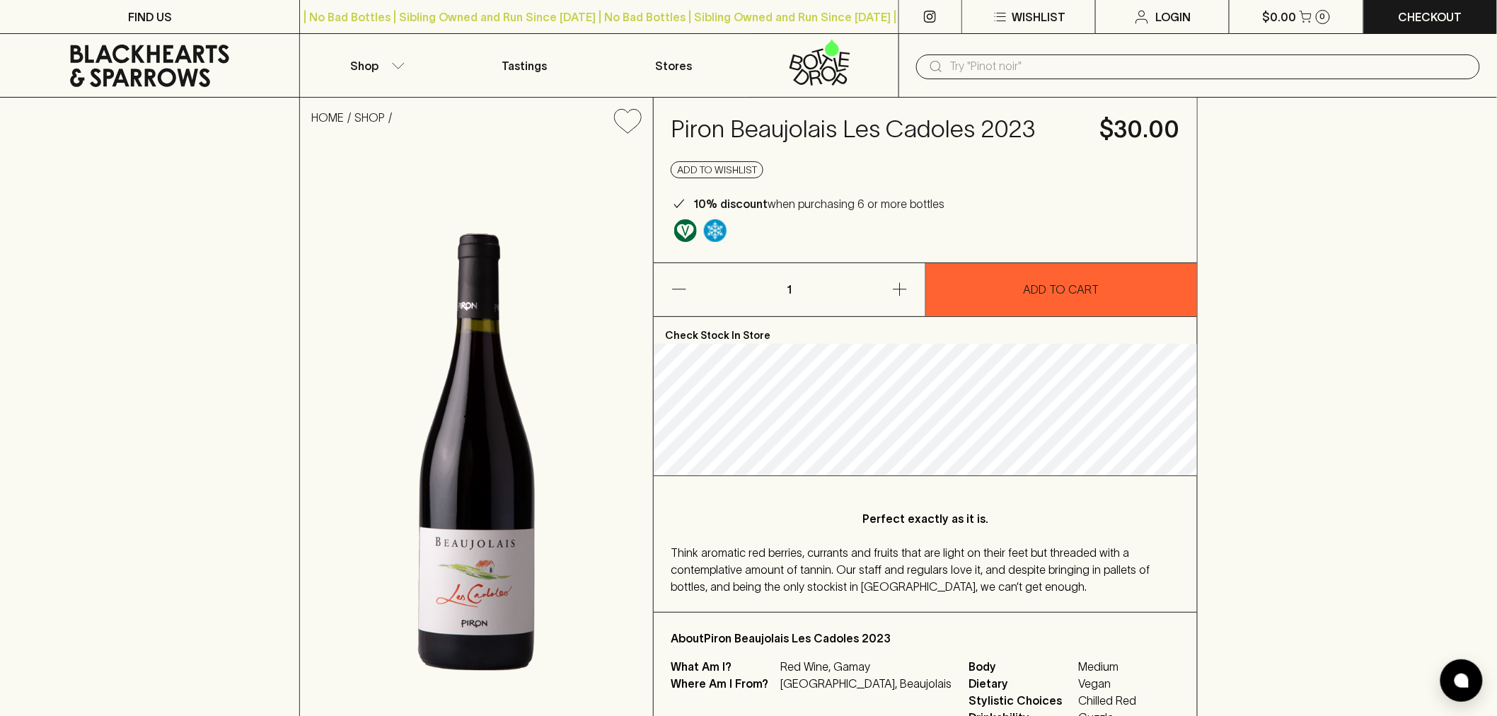
click at [930, 164] on div "Add to wishlist" at bounding box center [925, 169] width 509 height 17
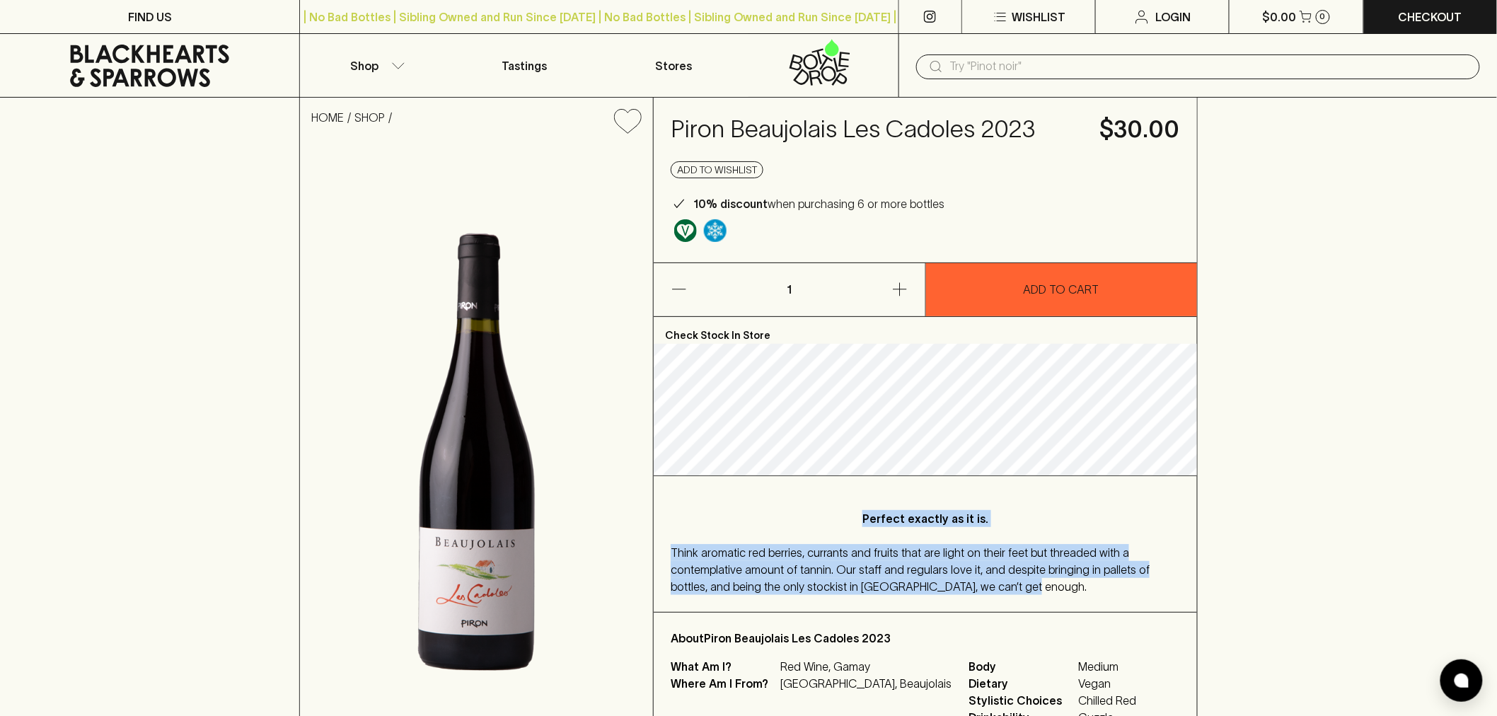
drag, startPoint x: 868, startPoint y: 514, endPoint x: 1003, endPoint y: 586, distance: 153.2
click at [1003, 586] on div "Perfect exactly as it is. Think aromatic red berries, currants and fruits that …" at bounding box center [925, 544] width 543 height 136
copy div "Perfect exactly as it is. Think aromatic red berries, currants and fruits that …"
click at [985, 550] on span "Think aromatic red berries, currants and fruits that are light on their feet bu…" at bounding box center [910, 569] width 479 height 47
click at [963, 596] on div "Perfect exactly as it is. Think aromatic red berries, currants and fruits that …" at bounding box center [925, 544] width 543 height 136
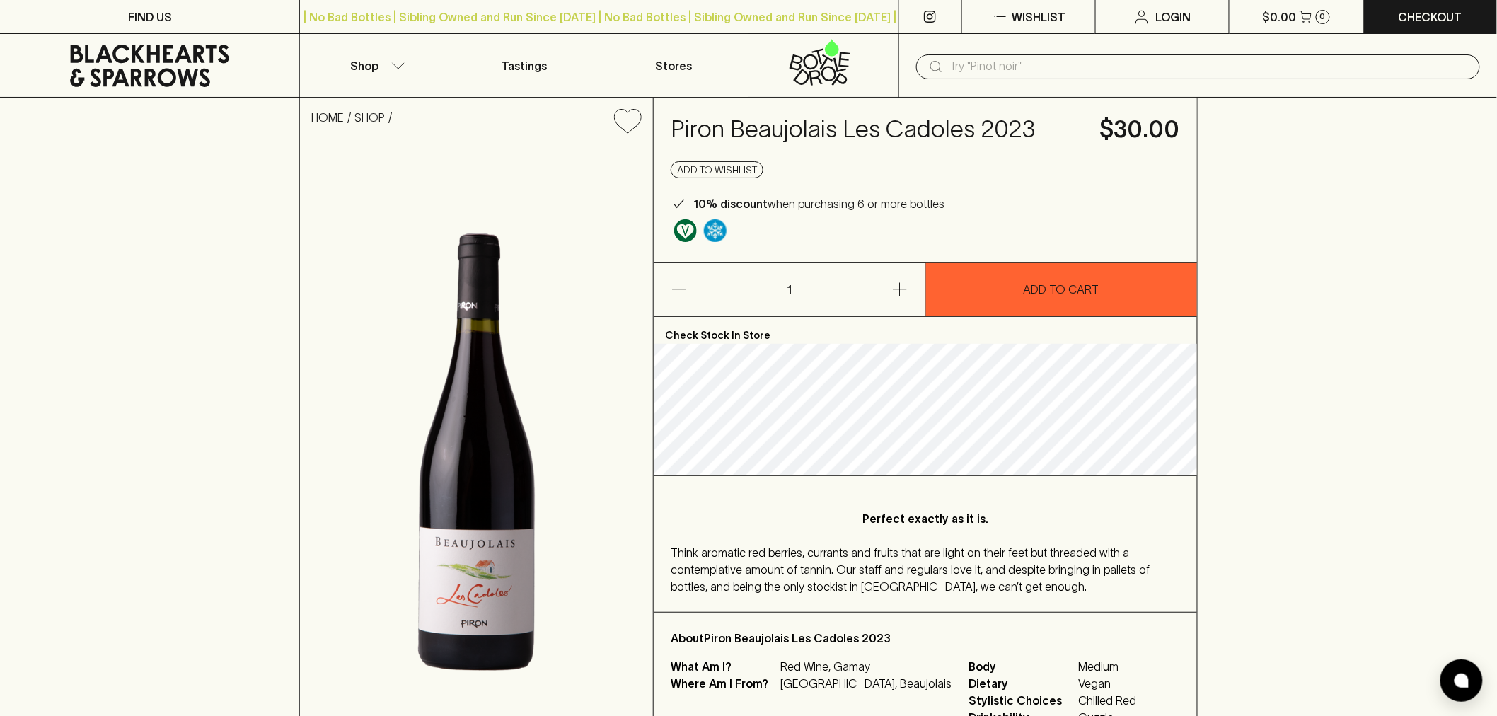
click at [1051, 576] on div "Think aromatic red berries, currants and fruits that are light on their feet bu…" at bounding box center [925, 569] width 509 height 51
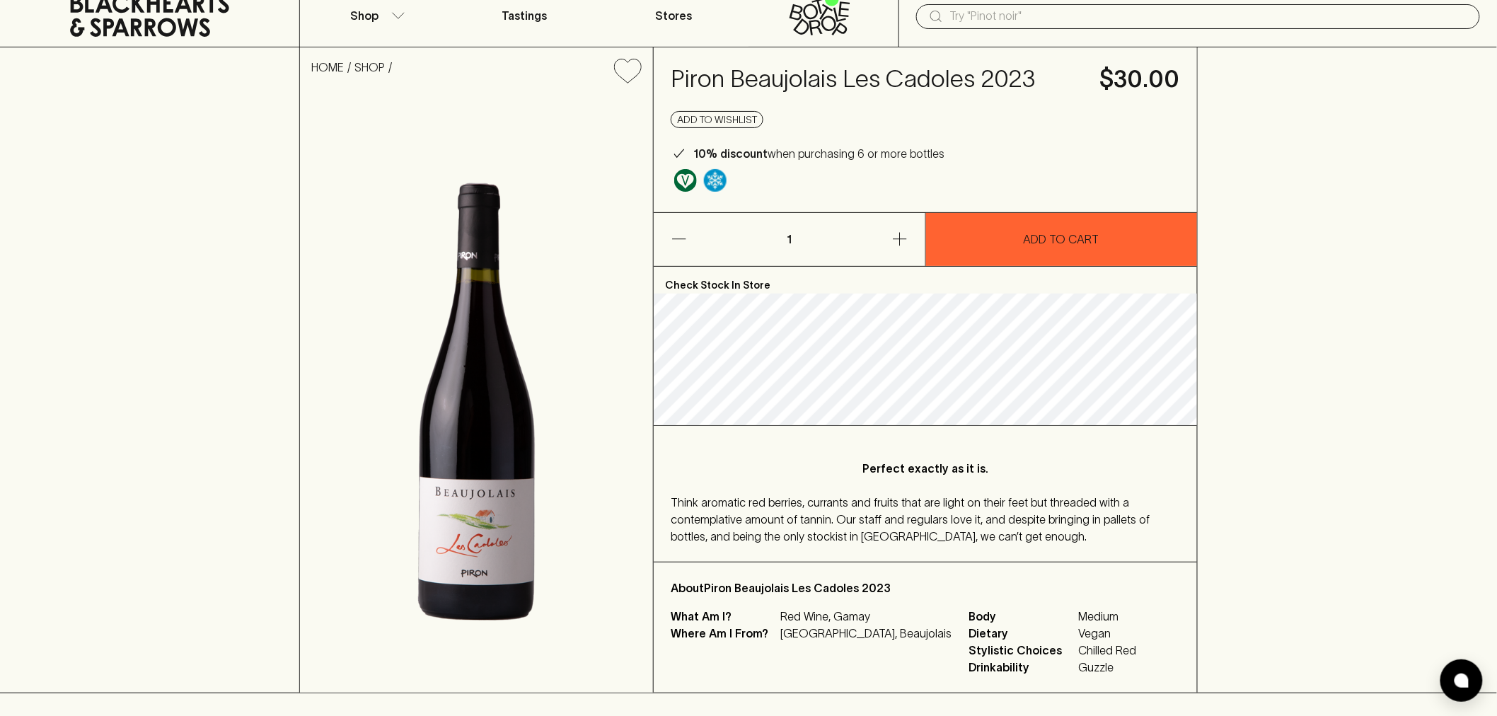
scroll to position [79, 0]
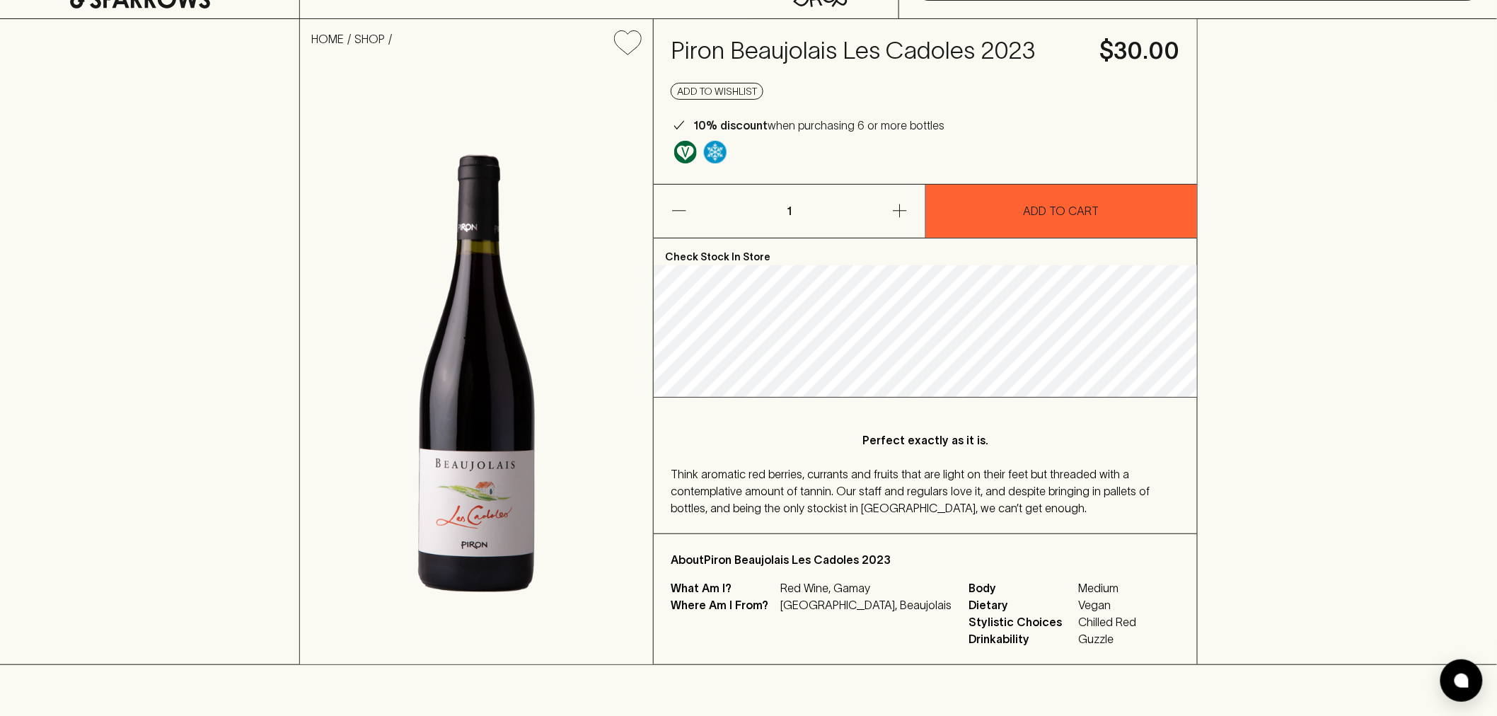
click at [859, 587] on p "Red Wine, Gamay" at bounding box center [865, 587] width 171 height 17
copy p "Gamay"
click at [850, 610] on p "[GEOGRAPHIC_DATA], Beaujolais" at bounding box center [865, 604] width 171 height 17
drag, startPoint x: 867, startPoint y: 606, endPoint x: 780, endPoint y: 601, distance: 86.4
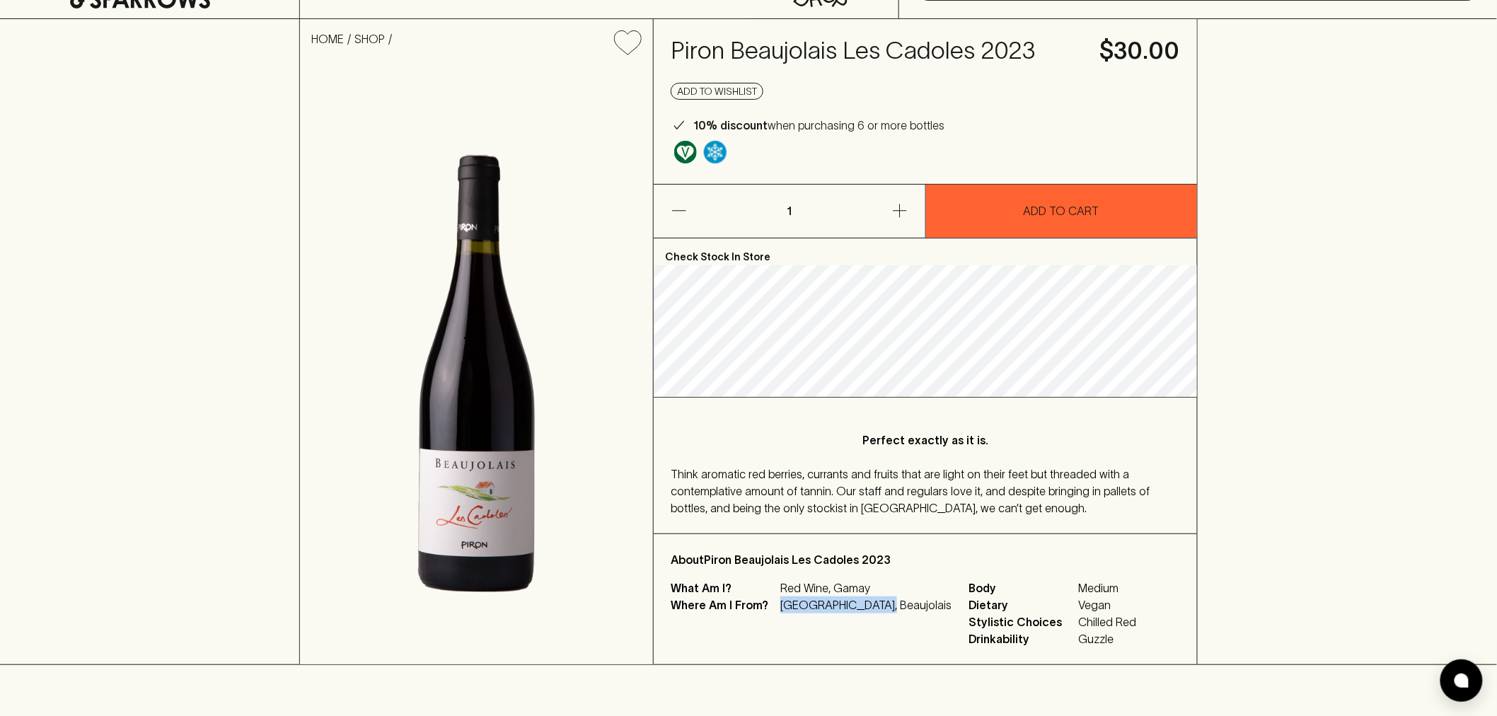
click at [780, 601] on p "[GEOGRAPHIC_DATA], Beaujolais" at bounding box center [865, 604] width 171 height 17
click at [1058, 584] on div "What Am I? Red Wine, Gamay Where Am I From? France, Beaujolais Body Medium Diet…" at bounding box center [925, 613] width 509 height 68
click at [766, 47] on h4 "Piron Beaujolais Les Cadoles 2023" at bounding box center [877, 51] width 412 height 30
click at [762, 48] on h4 "Piron Beaujolais Les Cadoles 2023" at bounding box center [877, 51] width 412 height 30
click at [760, 50] on h4 "Piron Beaujolais Les Cadoles 2023" at bounding box center [877, 51] width 412 height 30
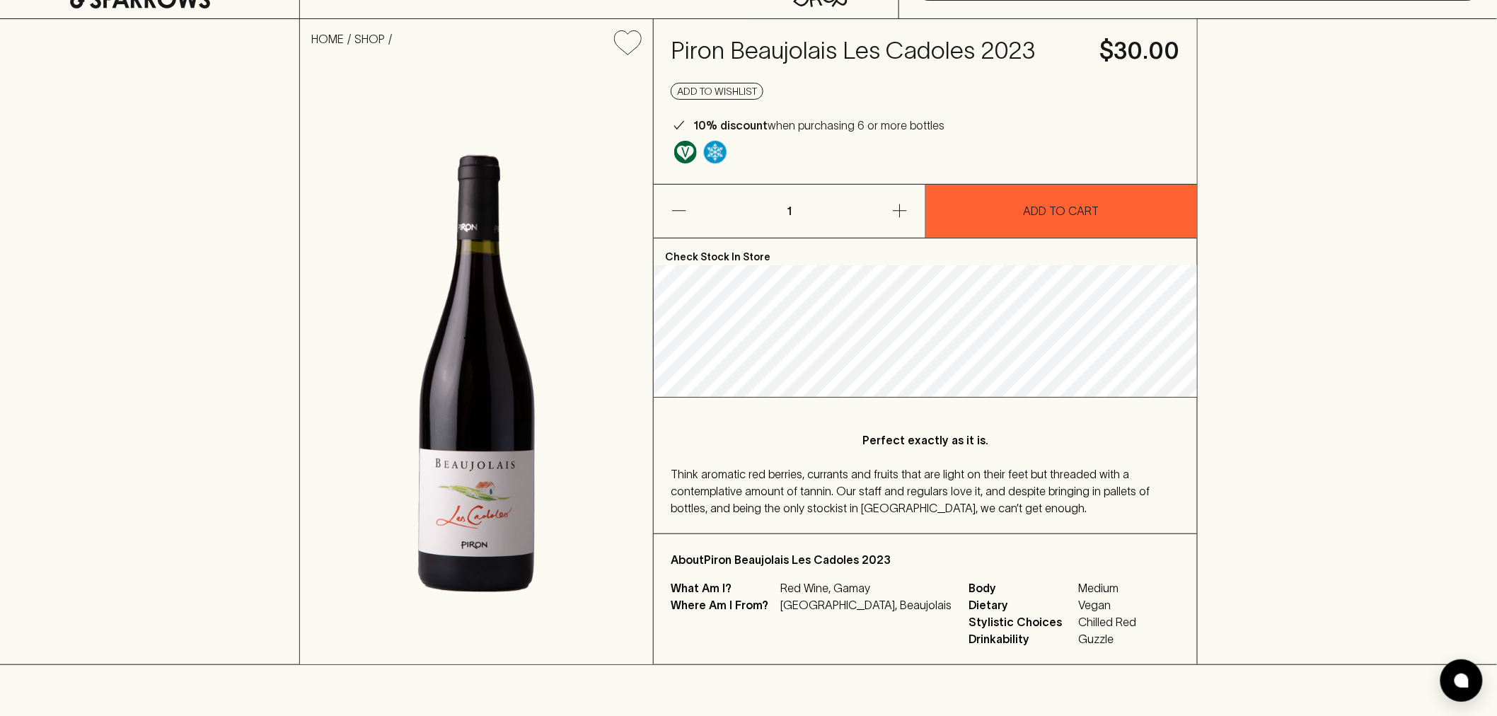
click at [760, 50] on h4 "Piron Beaujolais Les Cadoles 2023" at bounding box center [877, 51] width 412 height 30
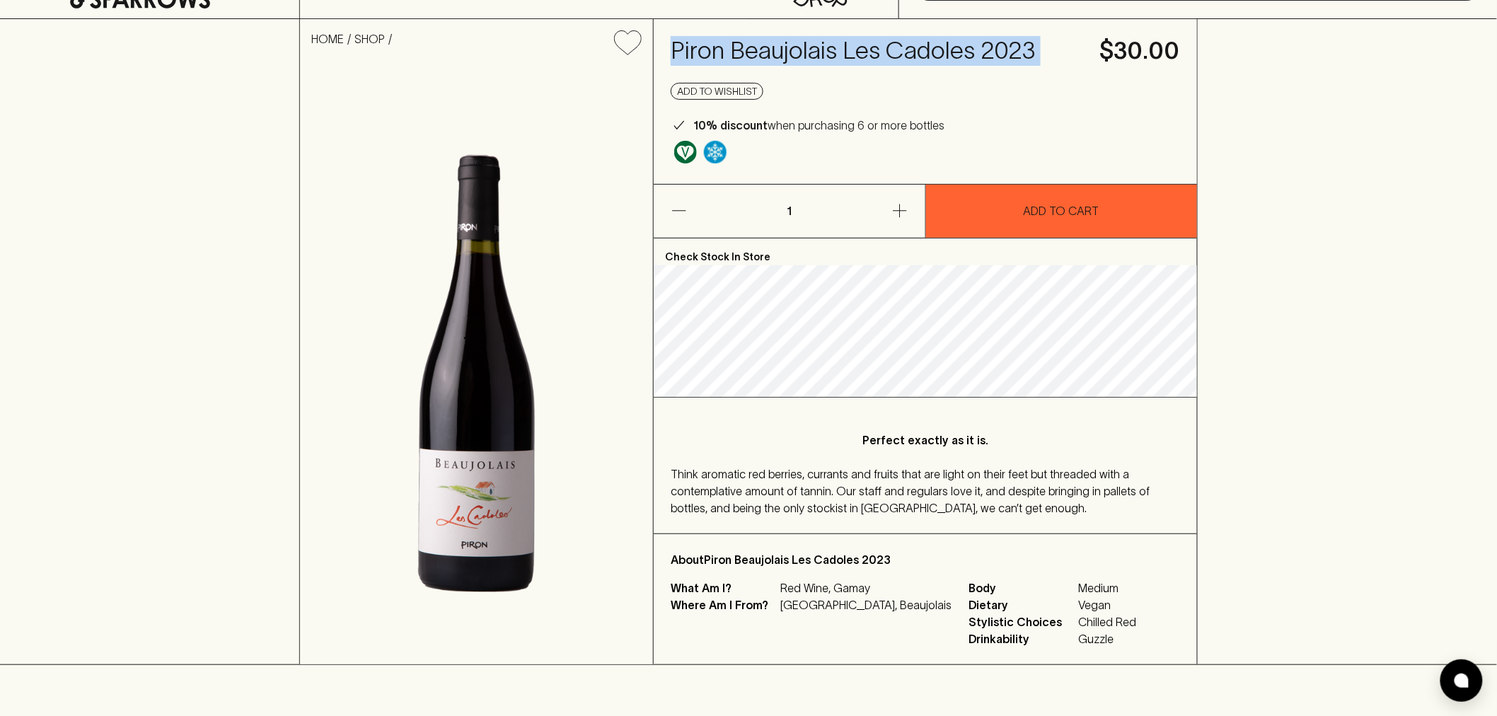
click at [760, 50] on h4 "Piron Beaujolais Les Cadoles 2023" at bounding box center [877, 51] width 412 height 30
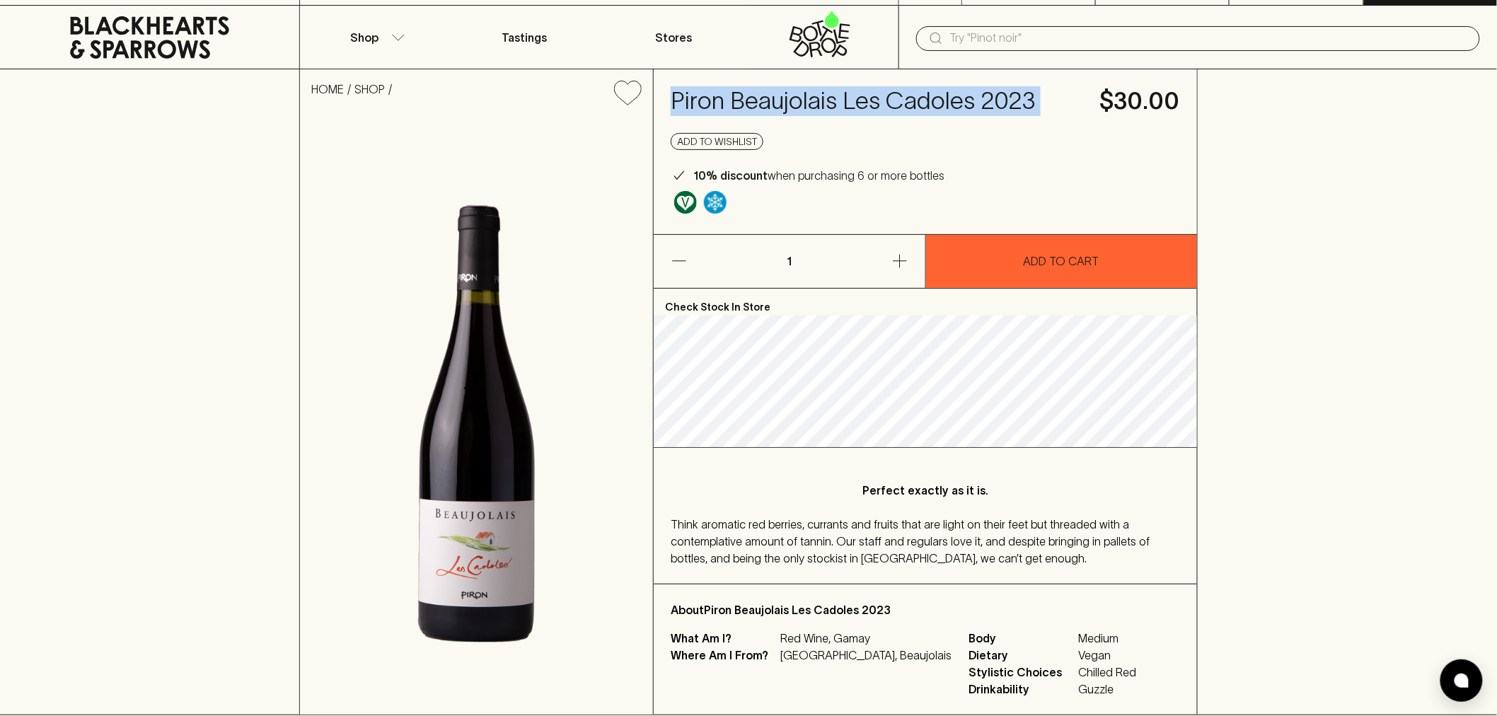
scroll to position [0, 0]
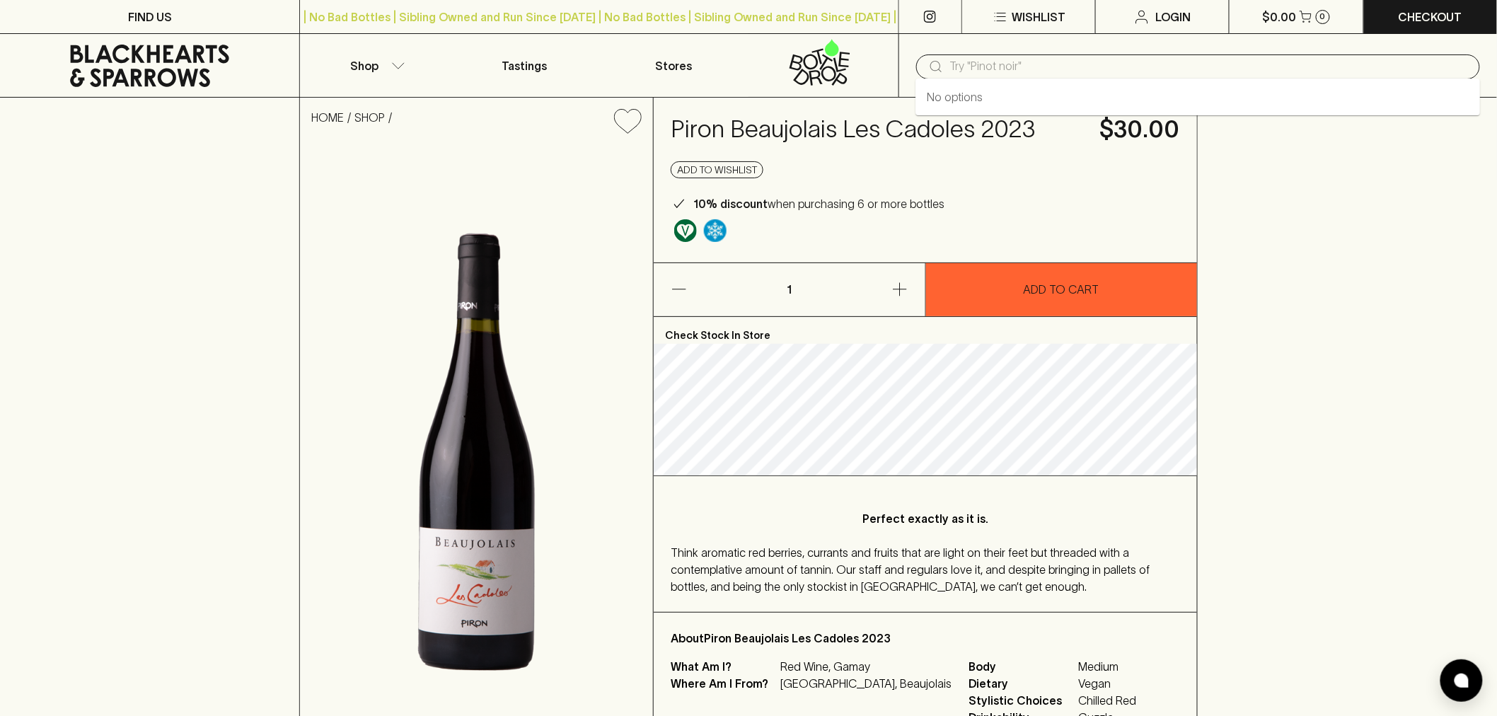
click at [1005, 69] on input "text" at bounding box center [1209, 66] width 519 height 23
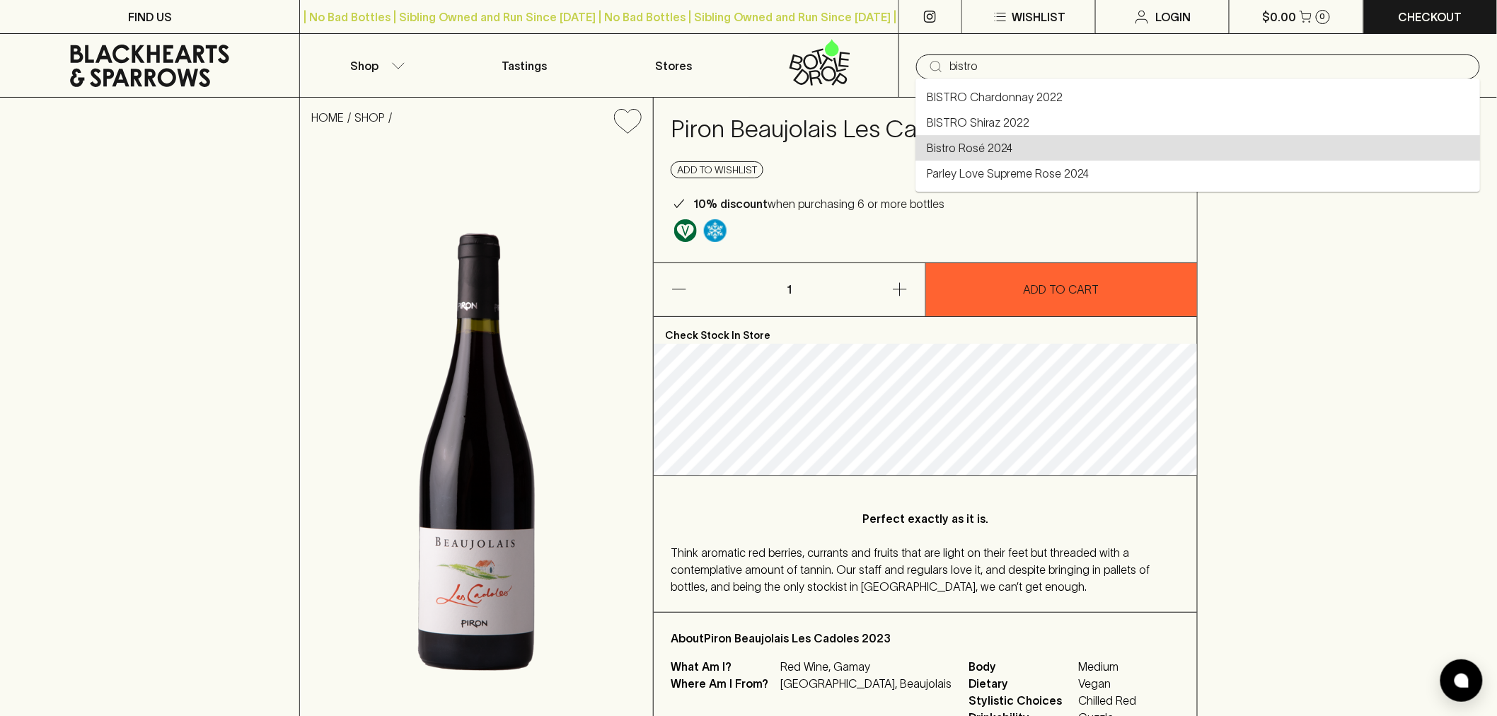
type input "Bistro Rosé 2024"
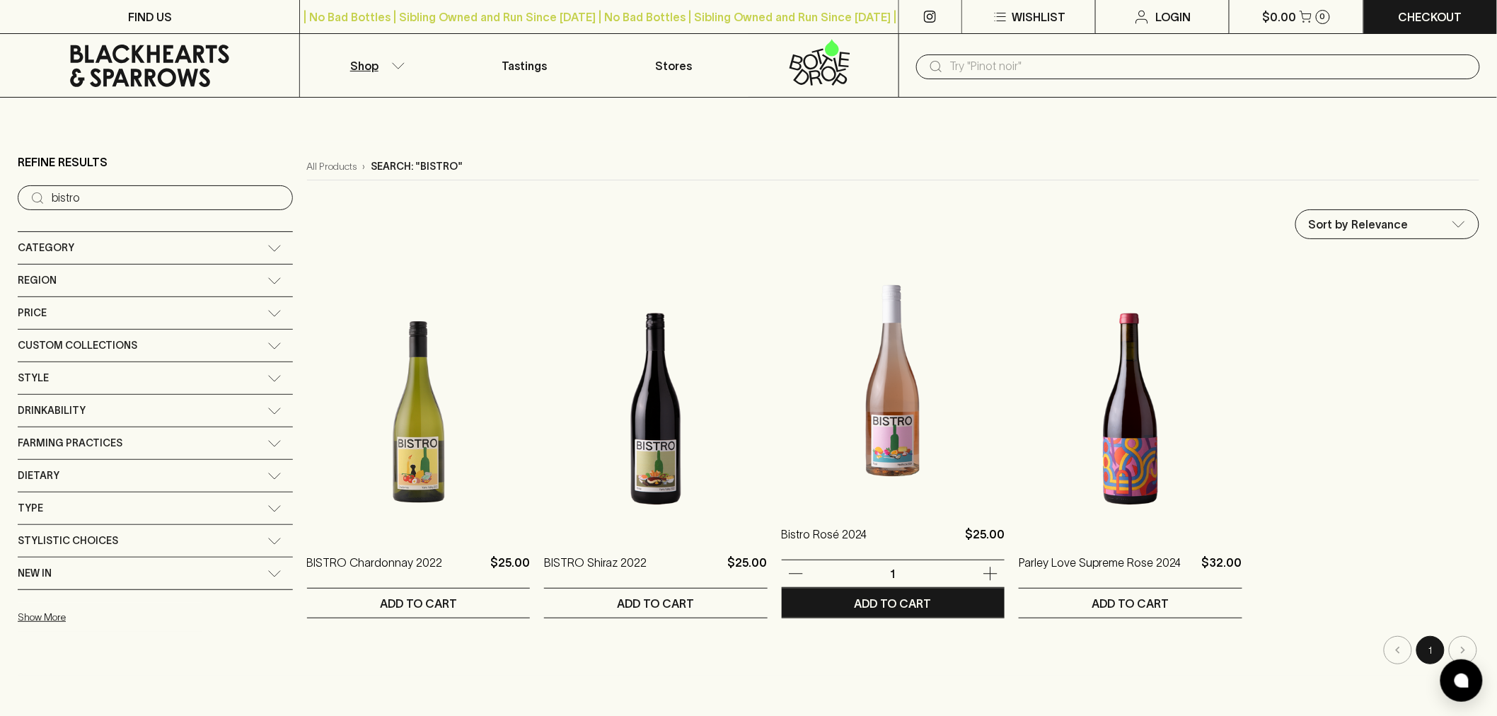
click at [850, 434] on img at bounding box center [893, 381] width 223 height 248
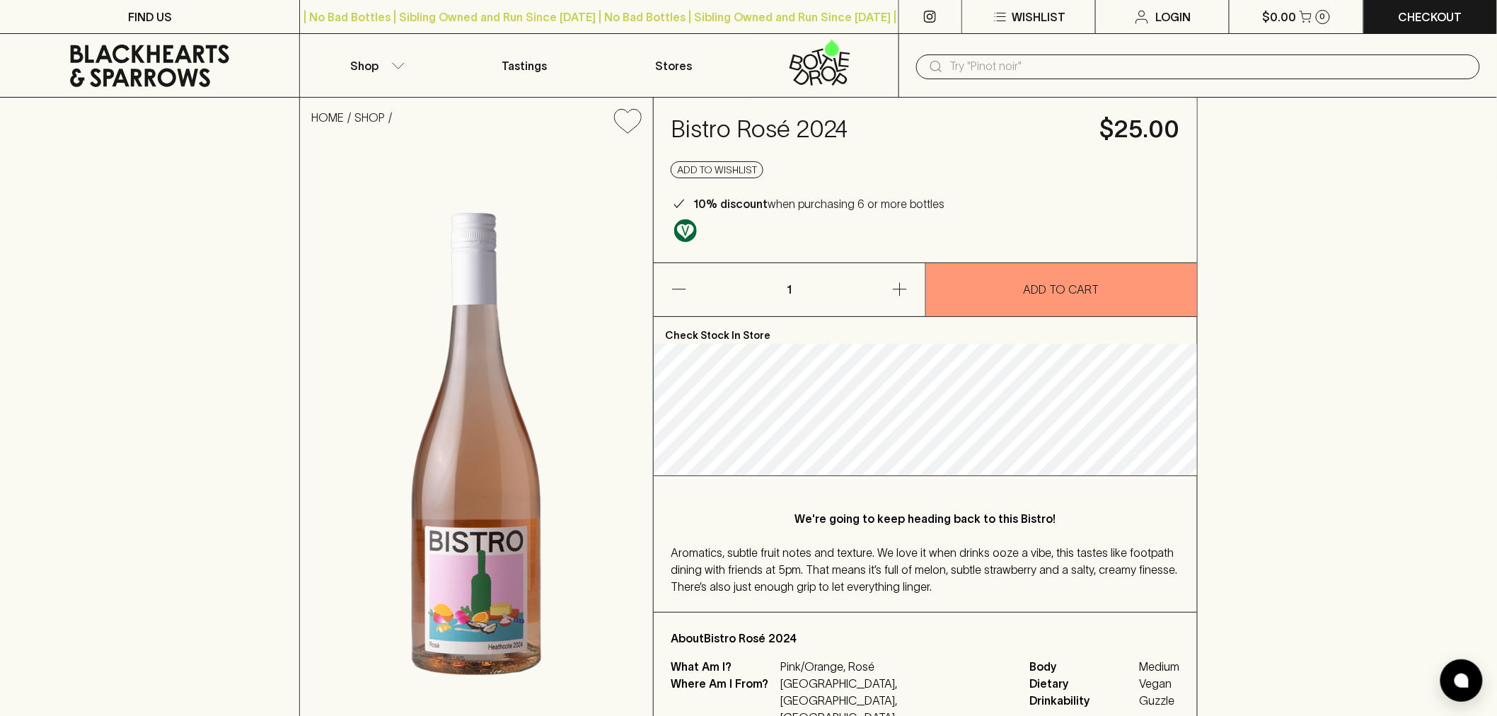
click at [157, 52] on icon at bounding box center [149, 66] width 159 height 42
